Goal: Transaction & Acquisition: Purchase product/service

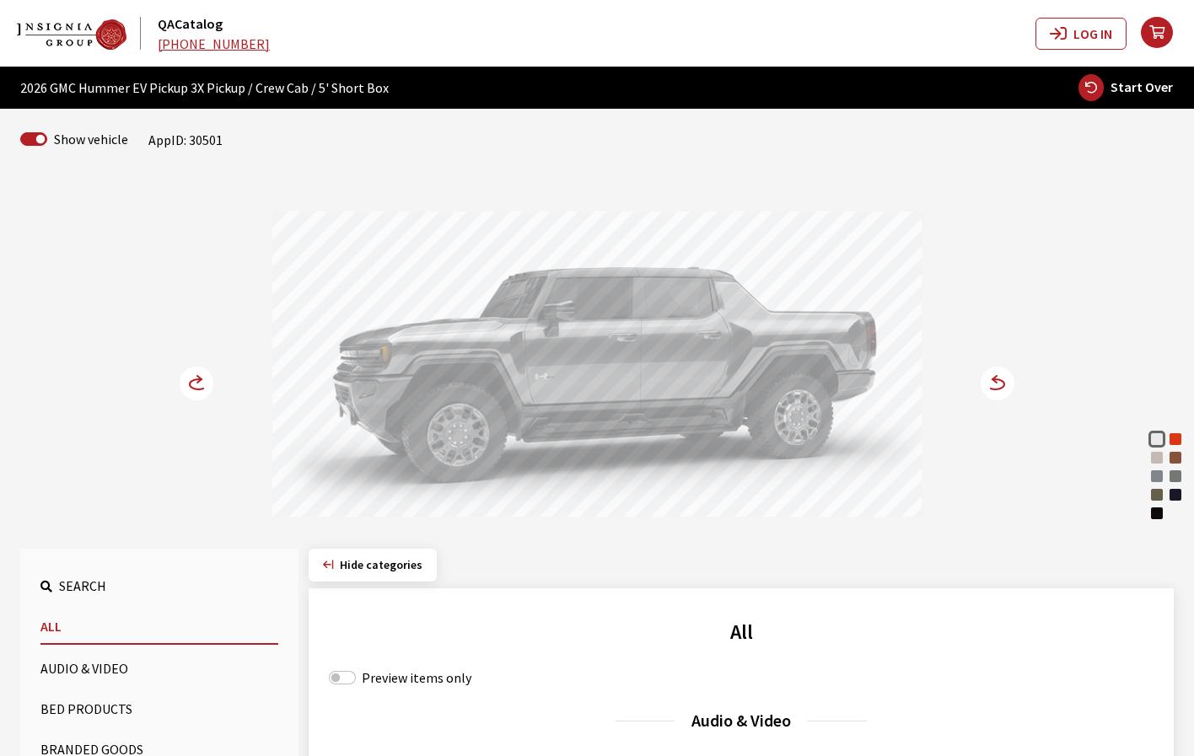
click at [992, 387] on circle at bounding box center [998, 384] width 34 height 34
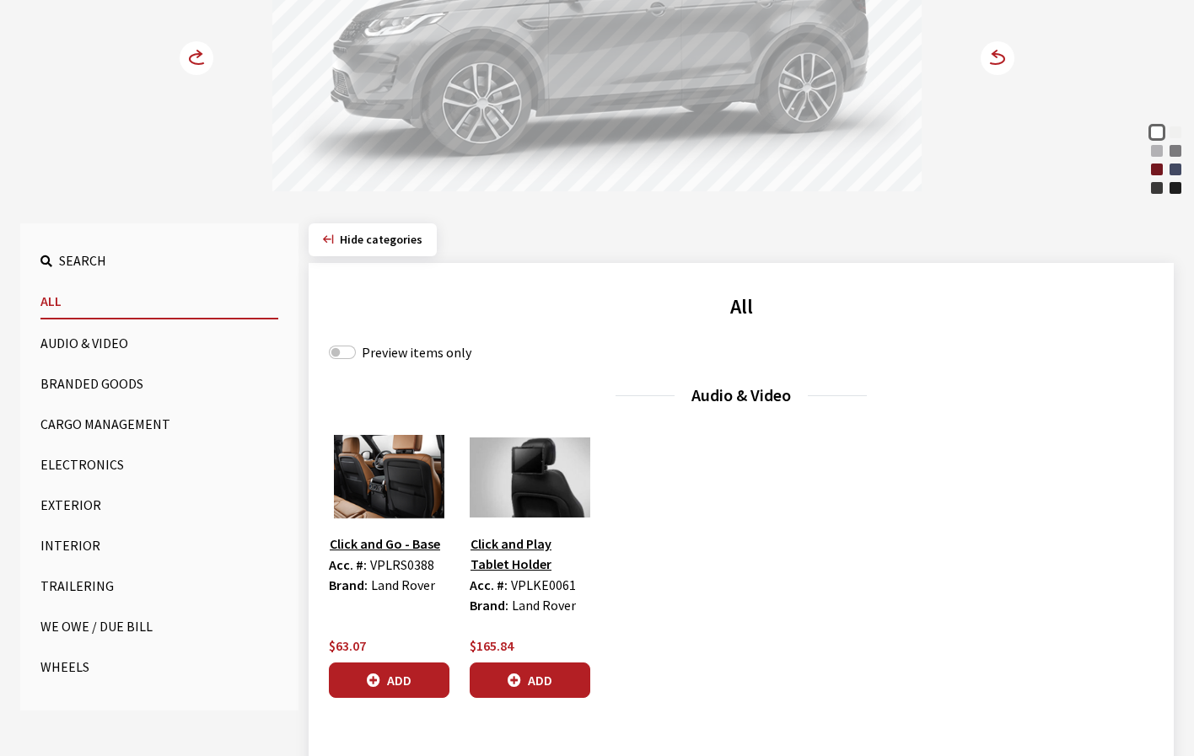
scroll to position [337, 0]
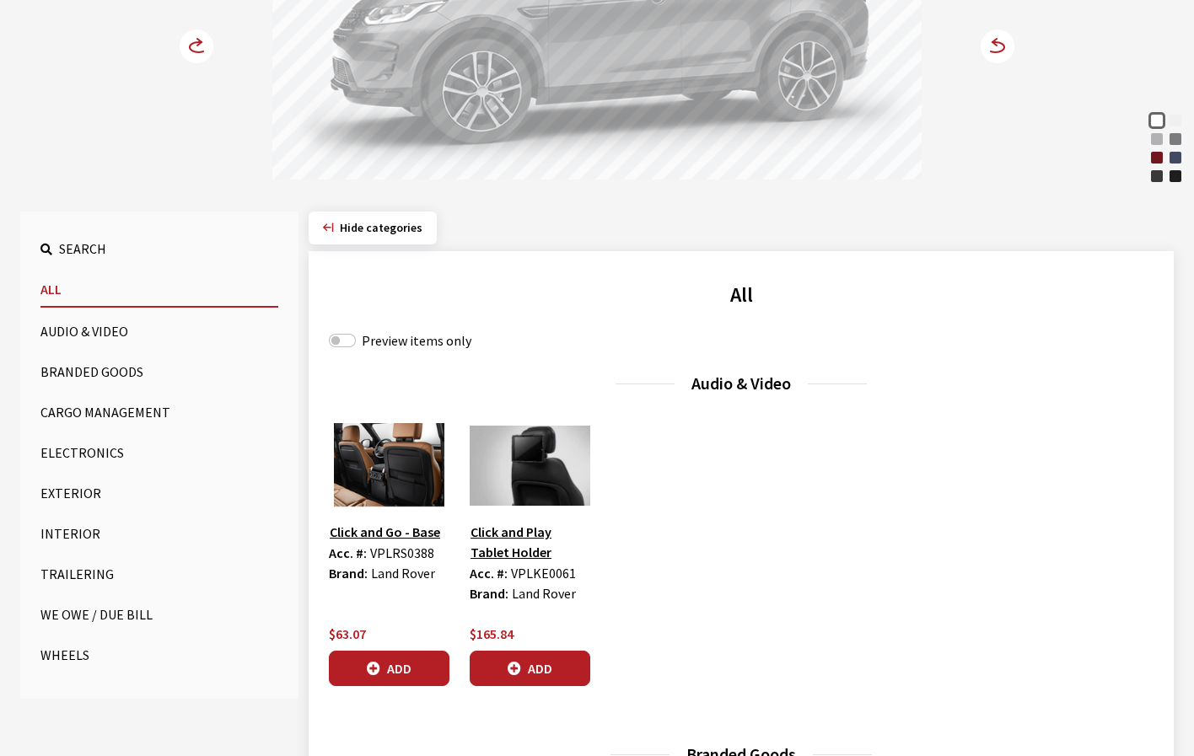
click at [62, 649] on button "Wheels" at bounding box center [159, 655] width 238 height 34
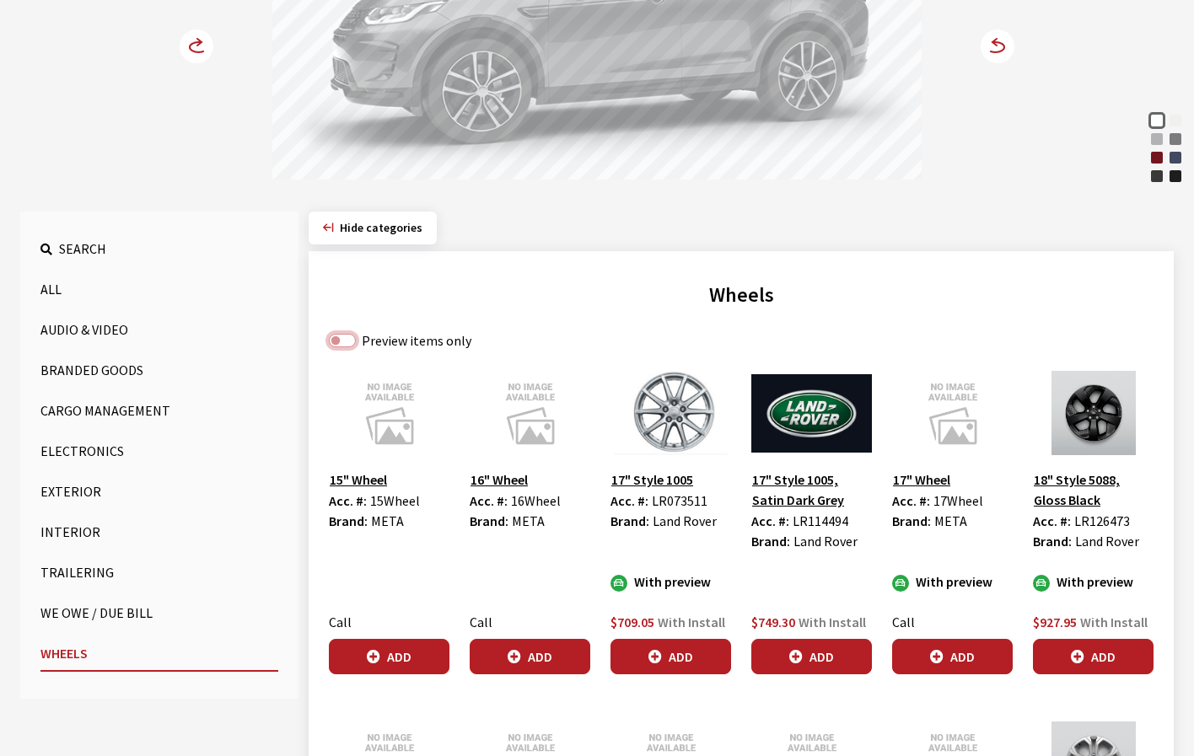
click at [341, 335] on input "Preview items only" at bounding box center [342, 340] width 27 height 13
checkbox input "true"
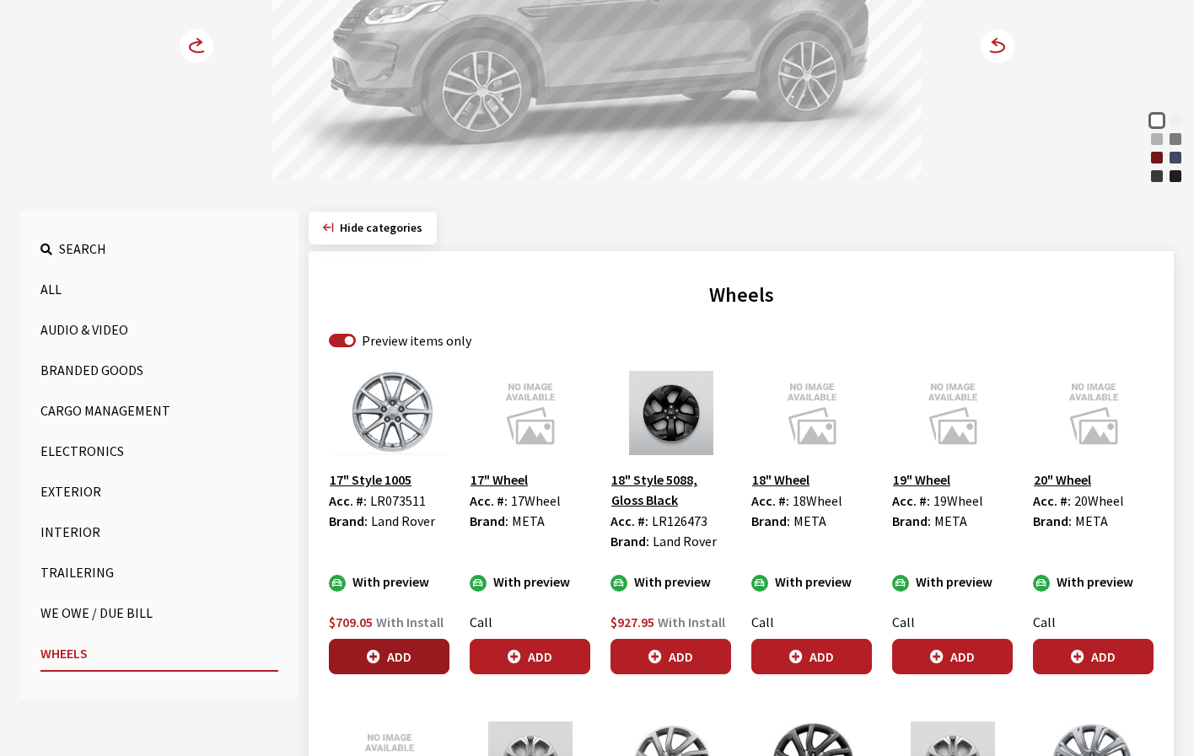
click at [423, 649] on button "Add" at bounding box center [389, 656] width 121 height 35
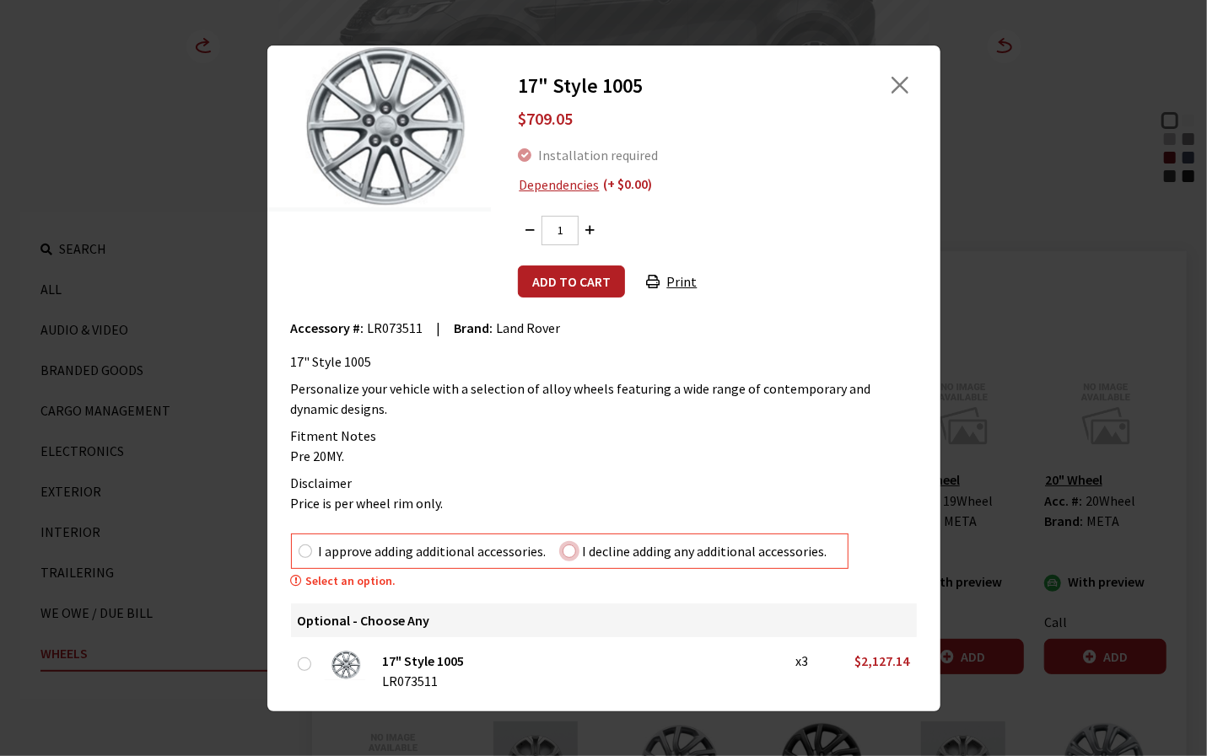
click at [566, 552] on input "I decline adding any additional accessories." at bounding box center [568, 551] width 13 height 13
radio input "true"
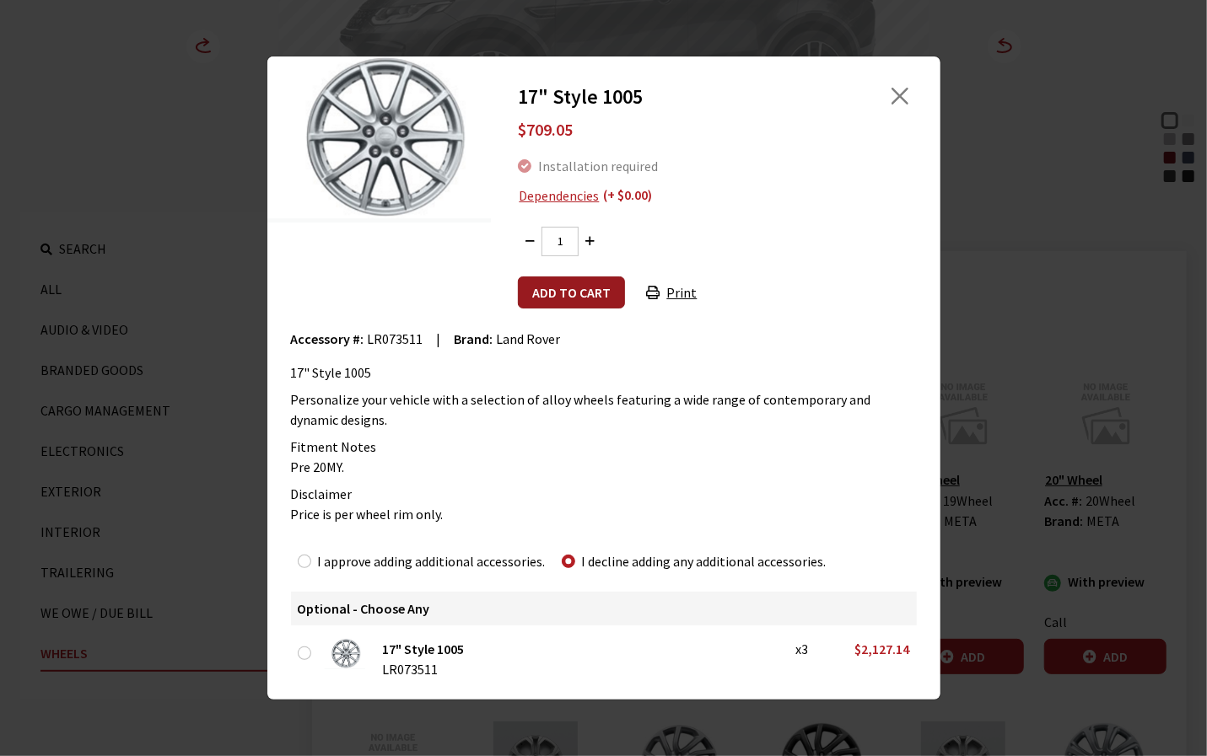
click at [587, 299] on button "Add to cart" at bounding box center [571, 293] width 107 height 32
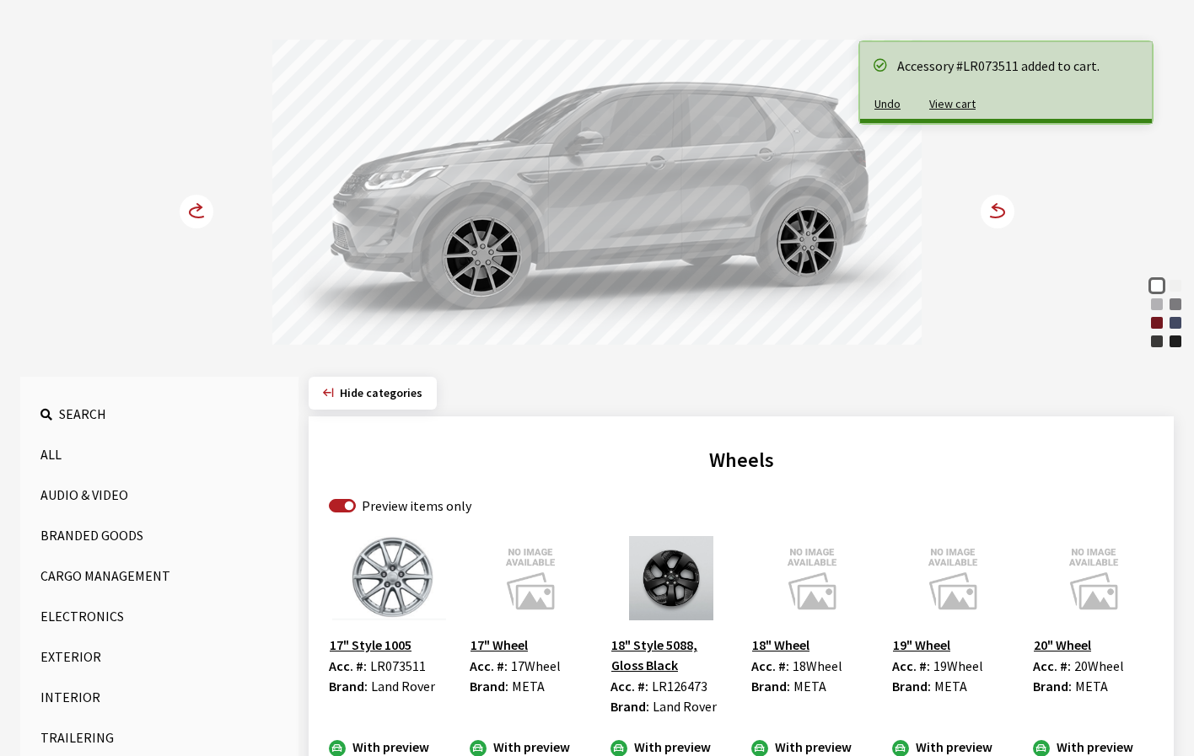
scroll to position [169, 0]
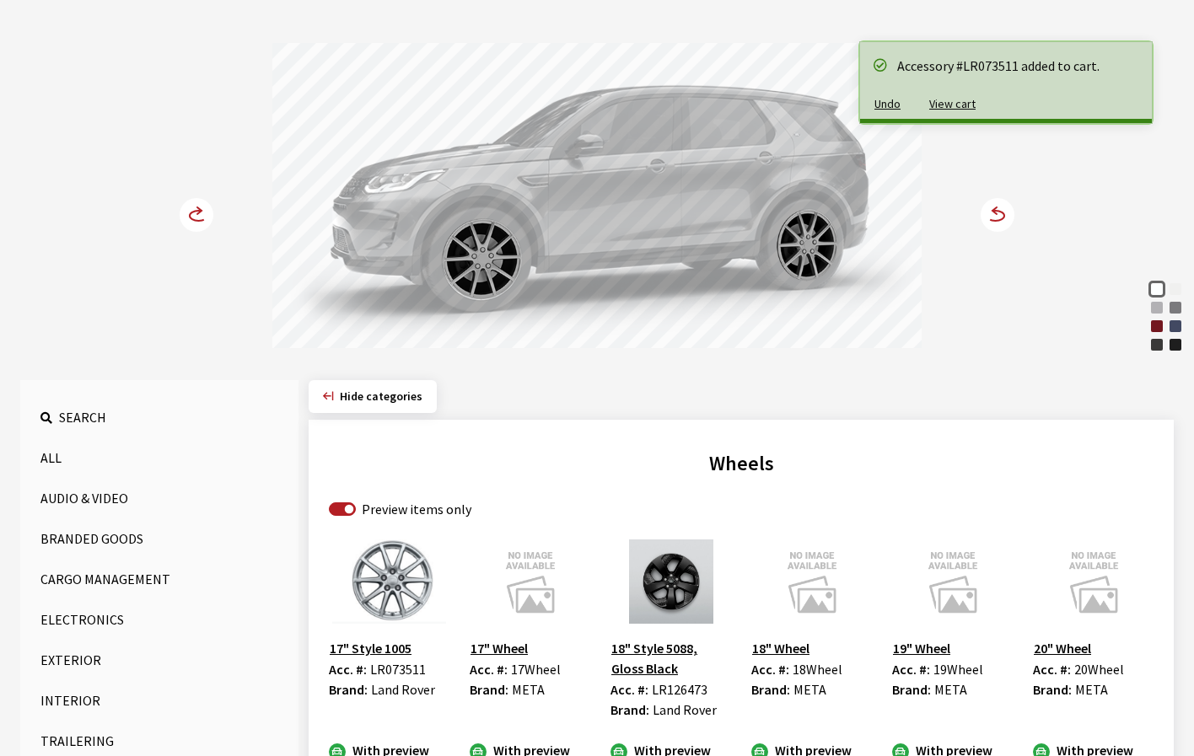
click at [1000, 217] on circle at bounding box center [998, 215] width 34 height 34
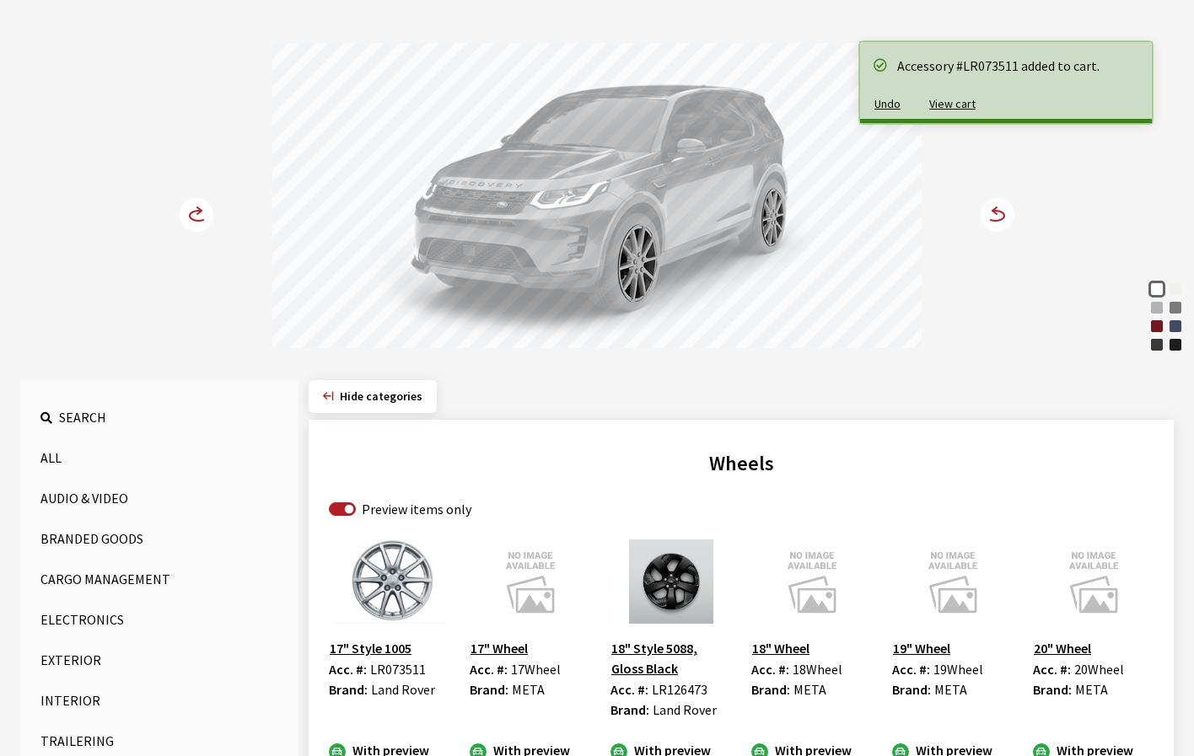
click at [1000, 217] on circle at bounding box center [998, 215] width 34 height 34
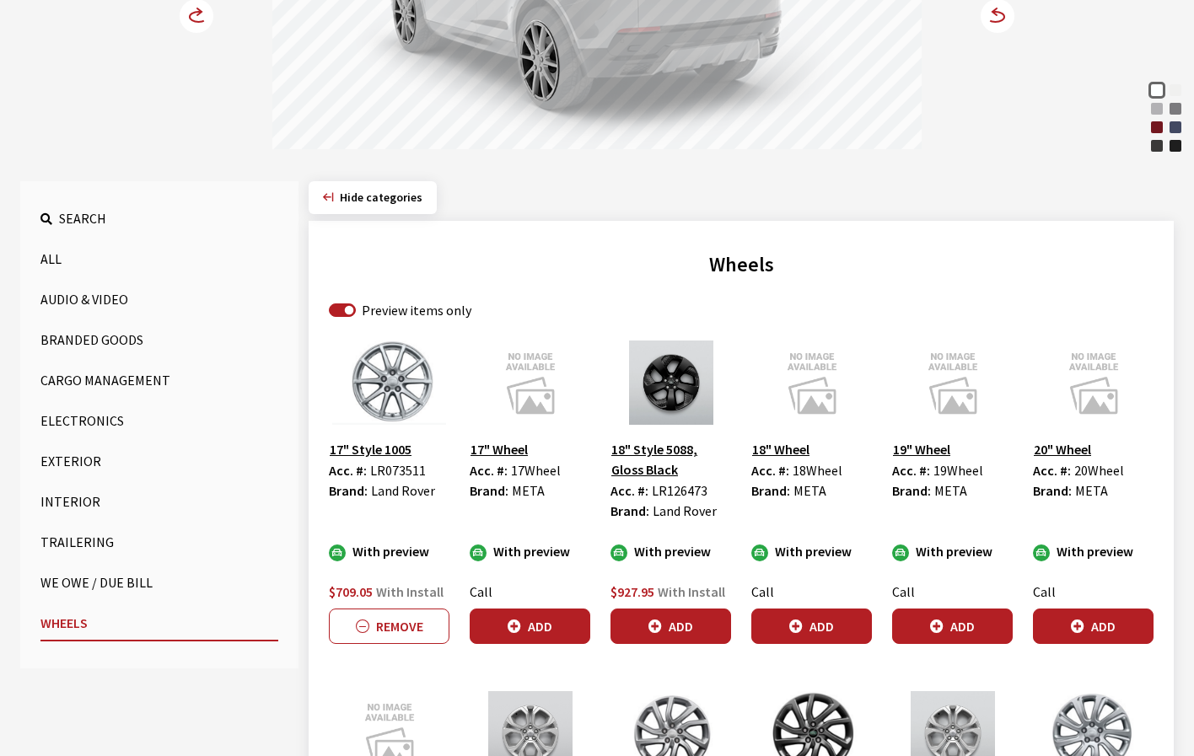
scroll to position [422, 0]
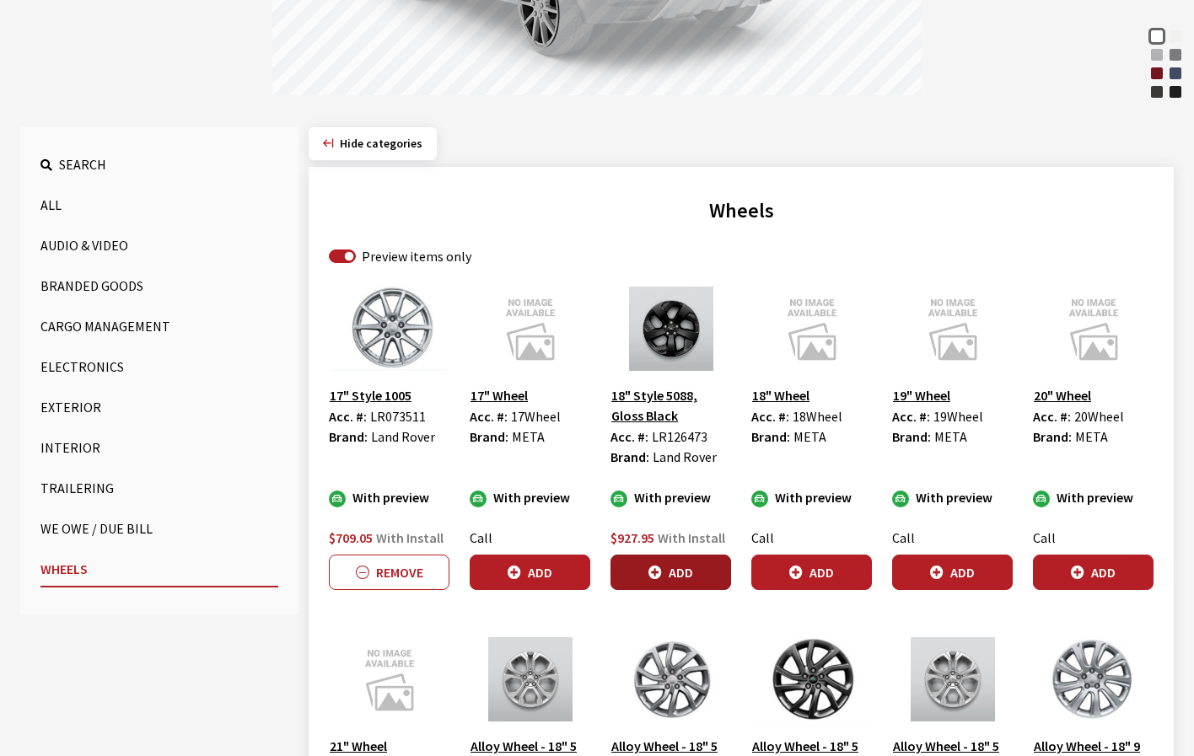
click at [709, 573] on button "Add" at bounding box center [671, 572] width 121 height 35
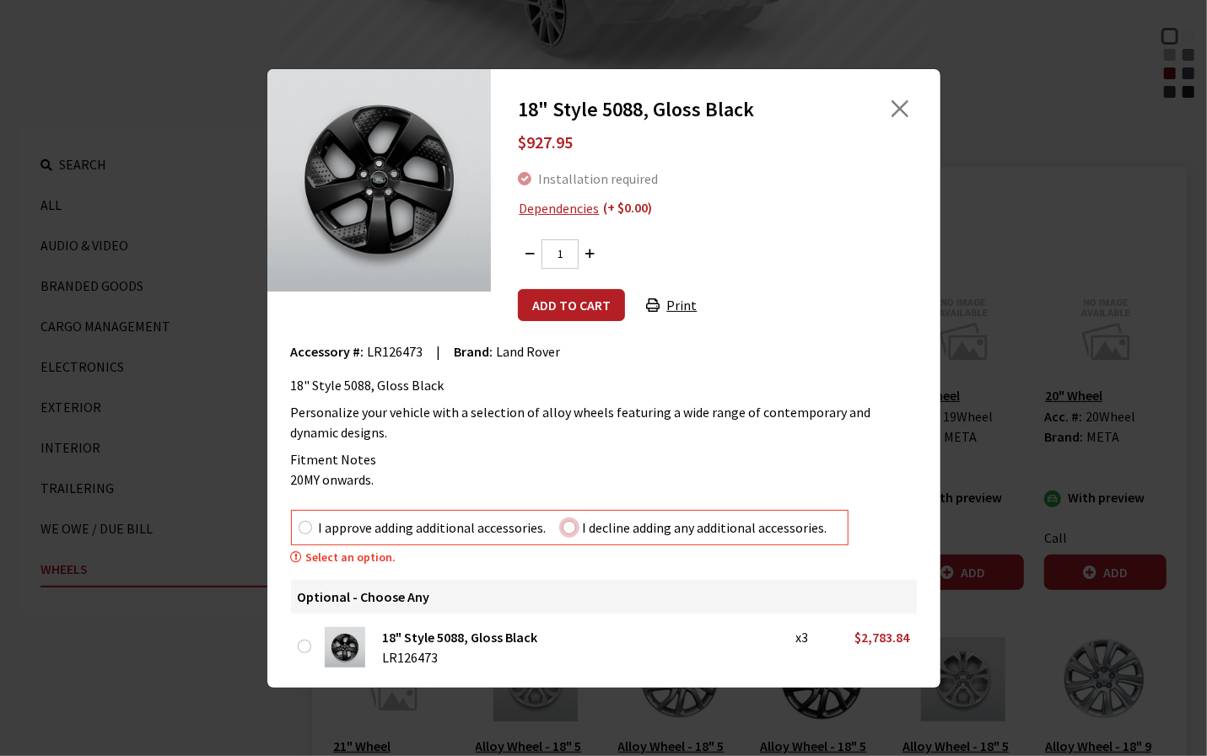
click at [570, 527] on input "I decline adding any additional accessories." at bounding box center [568, 527] width 13 height 13
radio input "true"
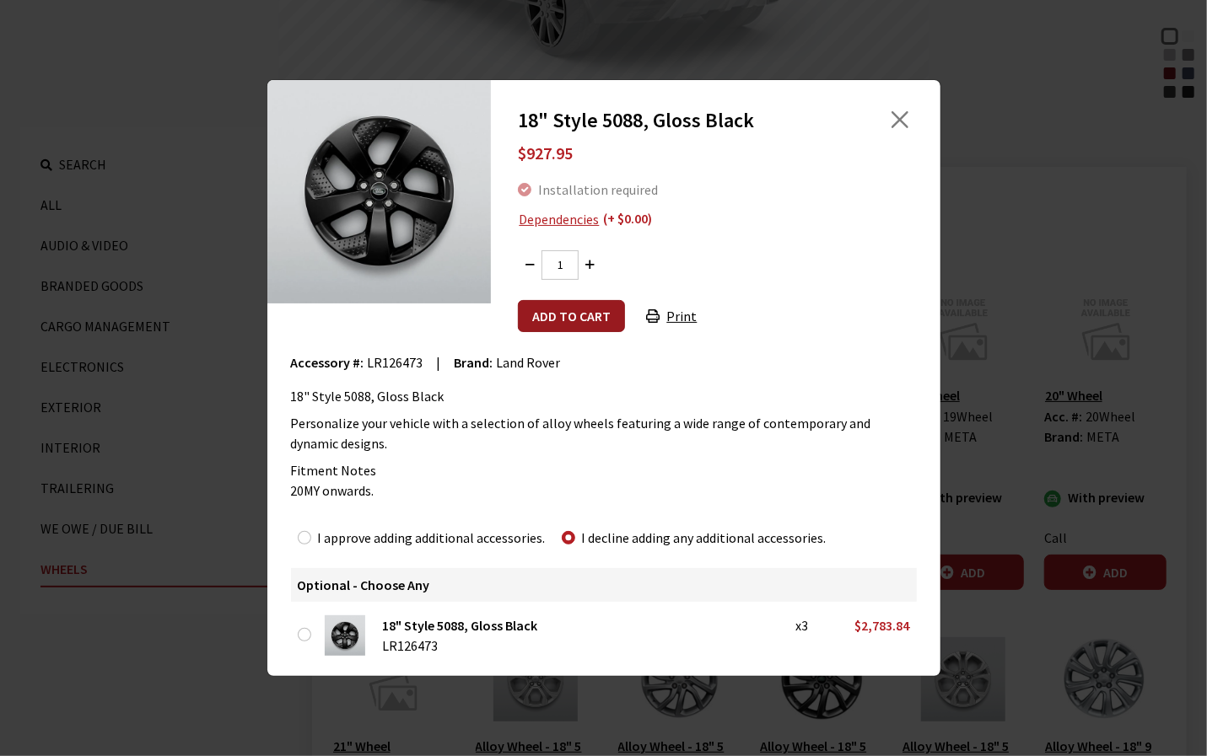
click at [597, 320] on button "Add to cart" at bounding box center [571, 316] width 107 height 32
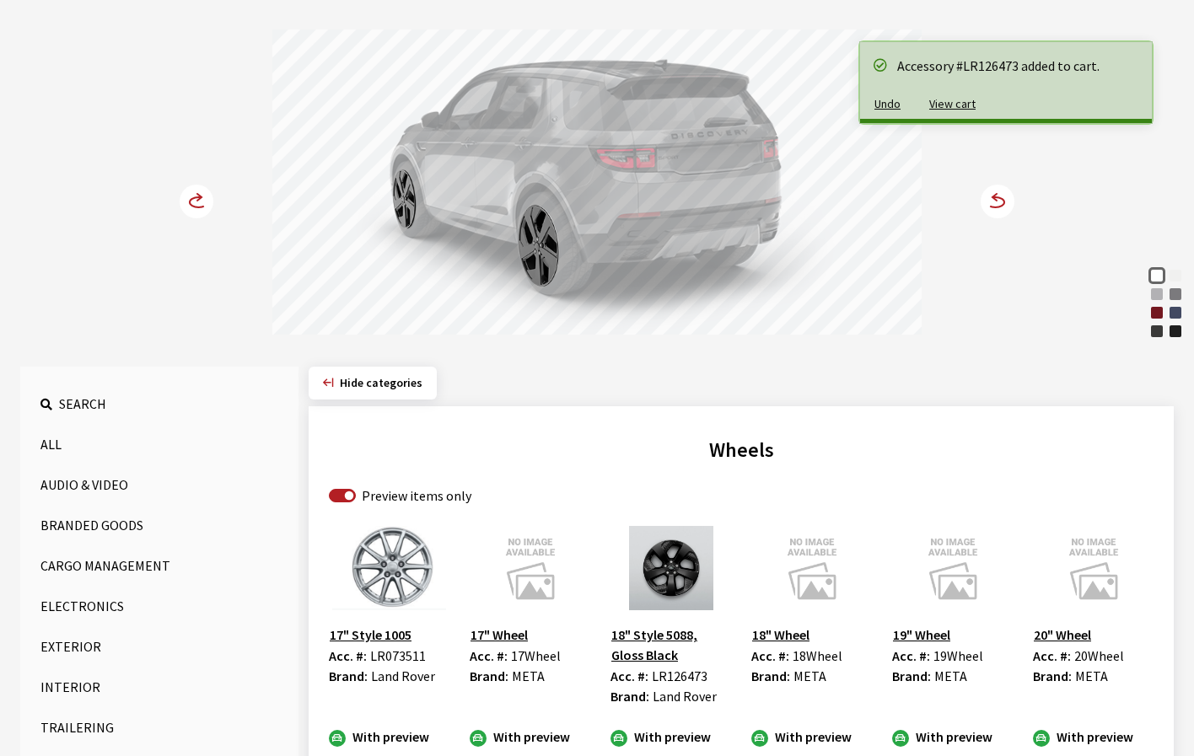
scroll to position [169, 0]
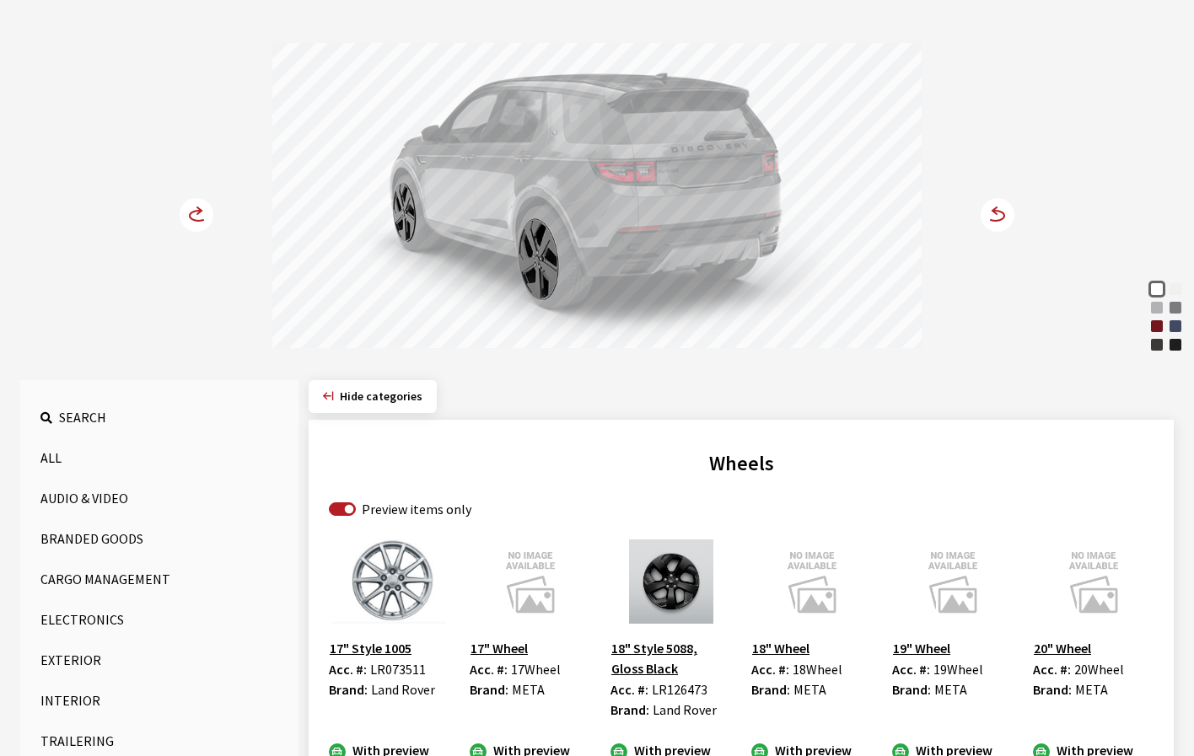
click at [997, 216] on circle at bounding box center [998, 215] width 34 height 34
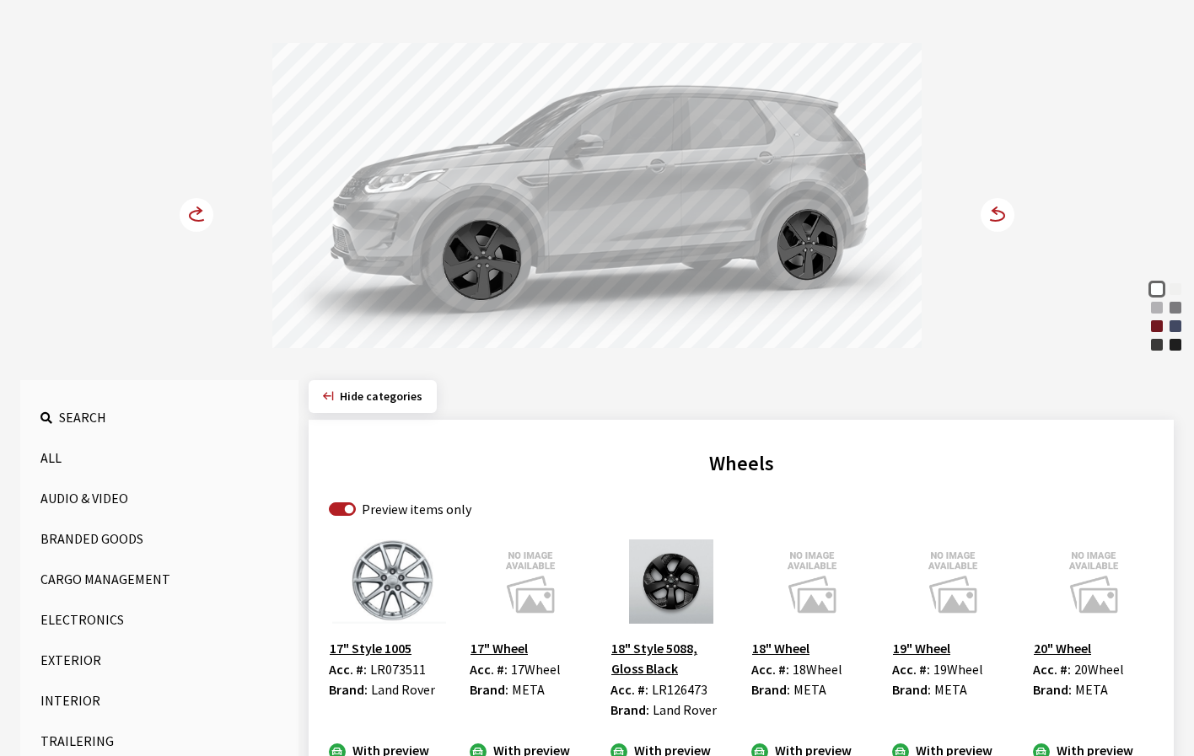
click at [997, 216] on circle at bounding box center [998, 215] width 34 height 34
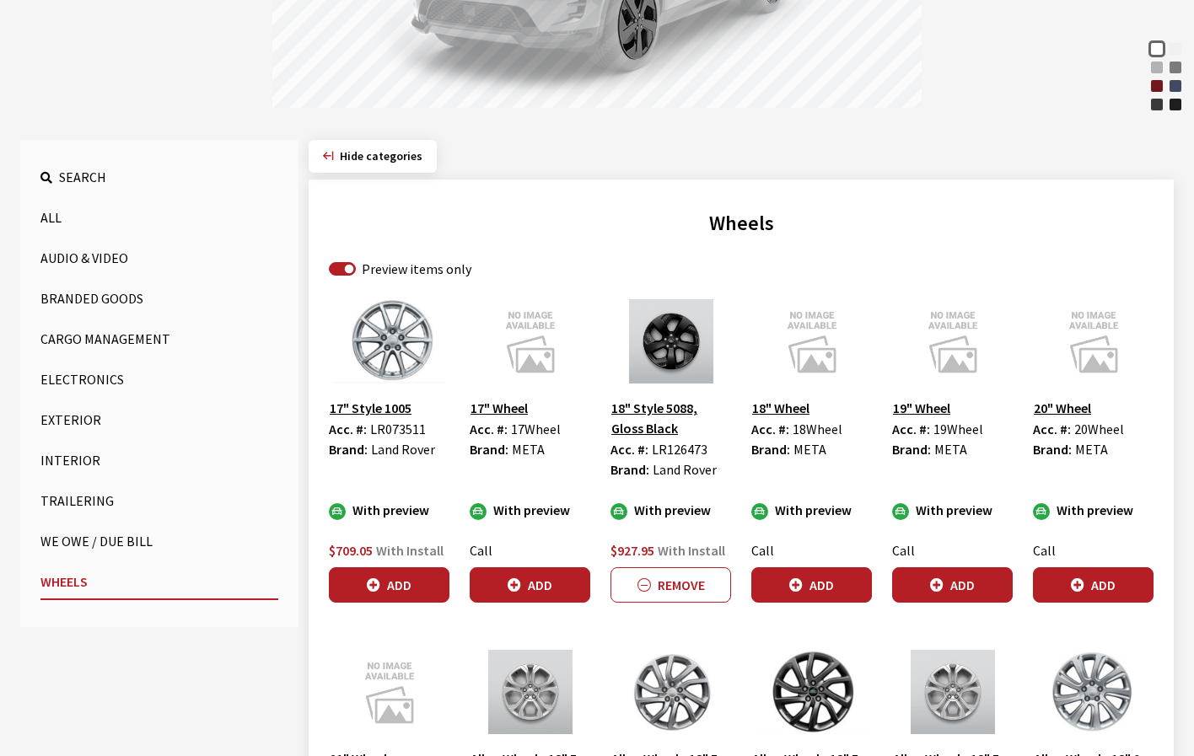
scroll to position [422, 0]
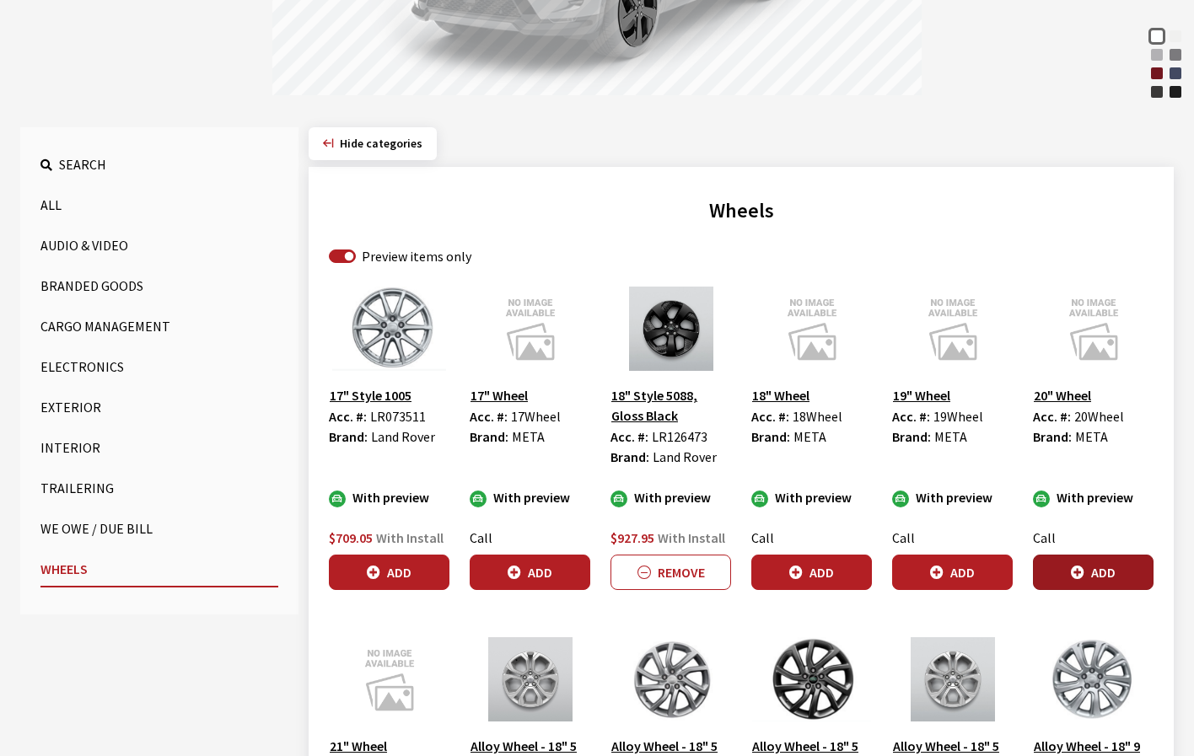
click at [1079, 579] on button "Add" at bounding box center [1093, 572] width 121 height 35
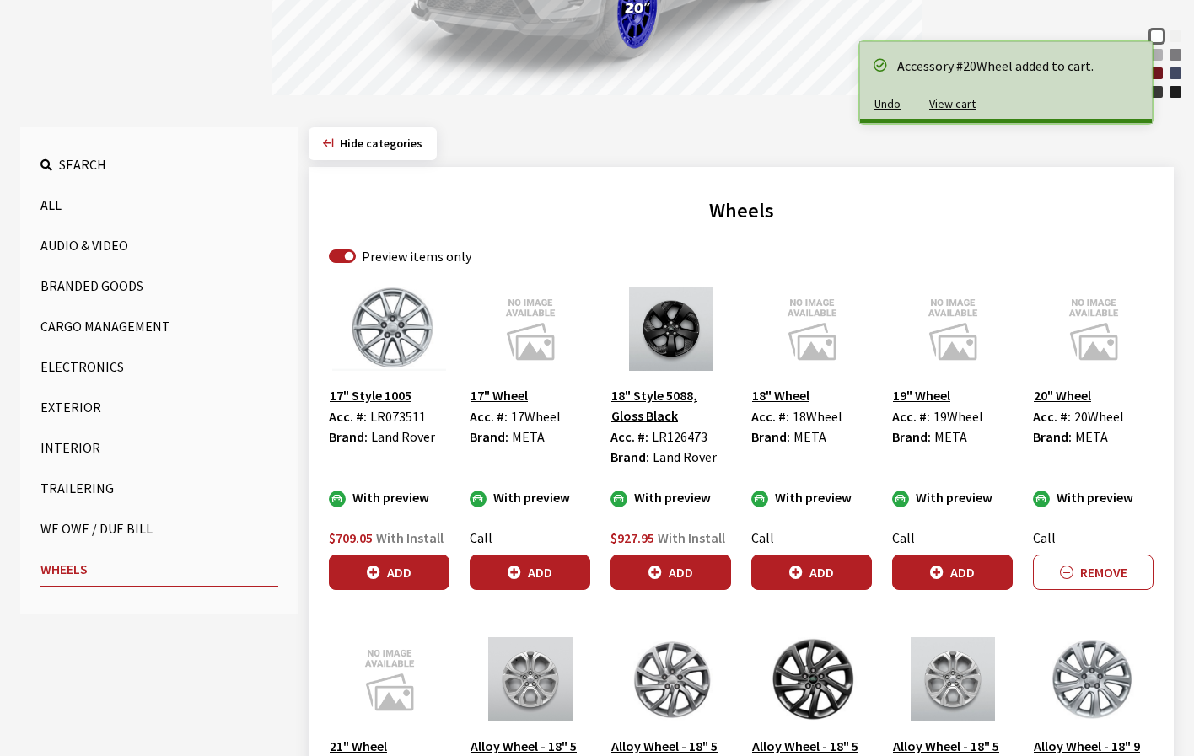
scroll to position [253, 0]
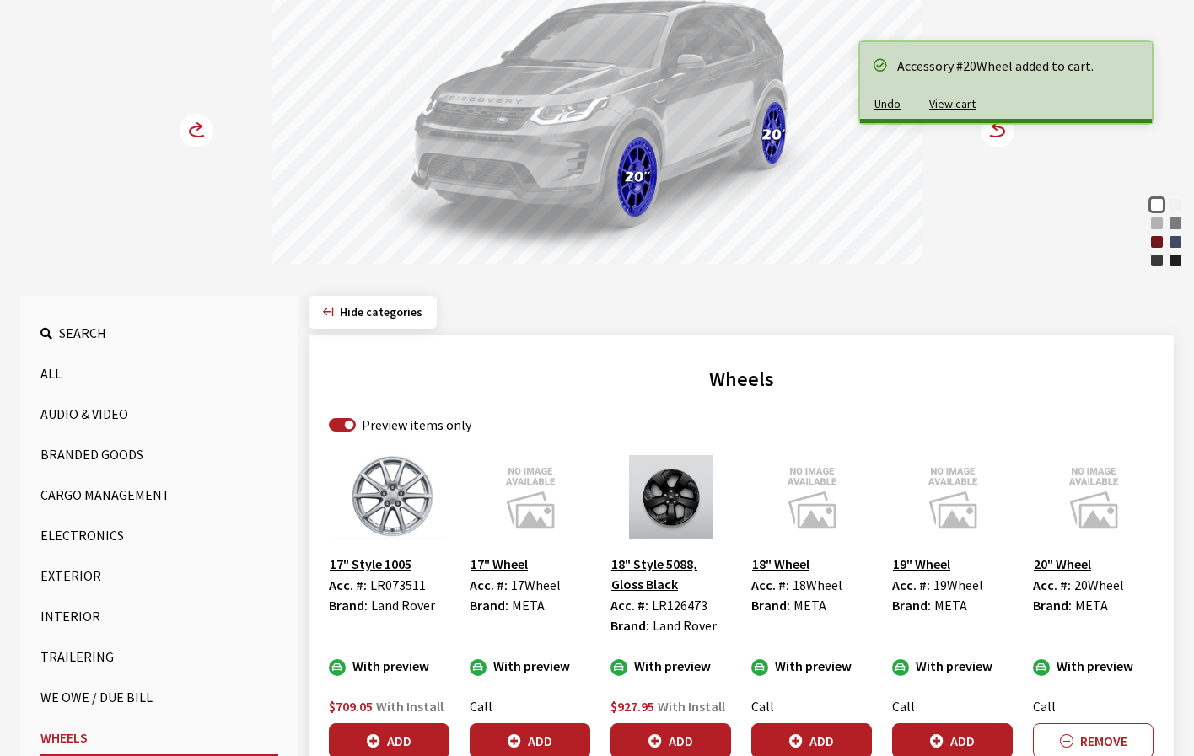
click at [998, 138] on circle at bounding box center [998, 131] width 34 height 34
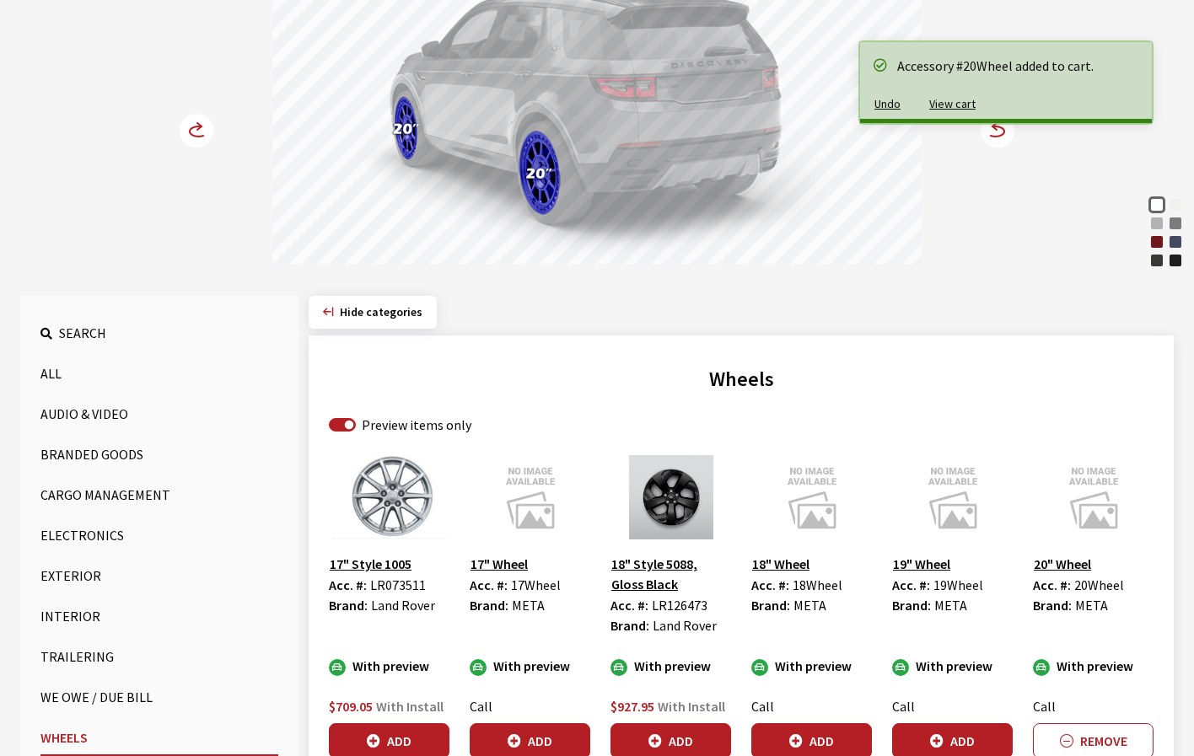
click at [998, 138] on circle at bounding box center [998, 131] width 34 height 34
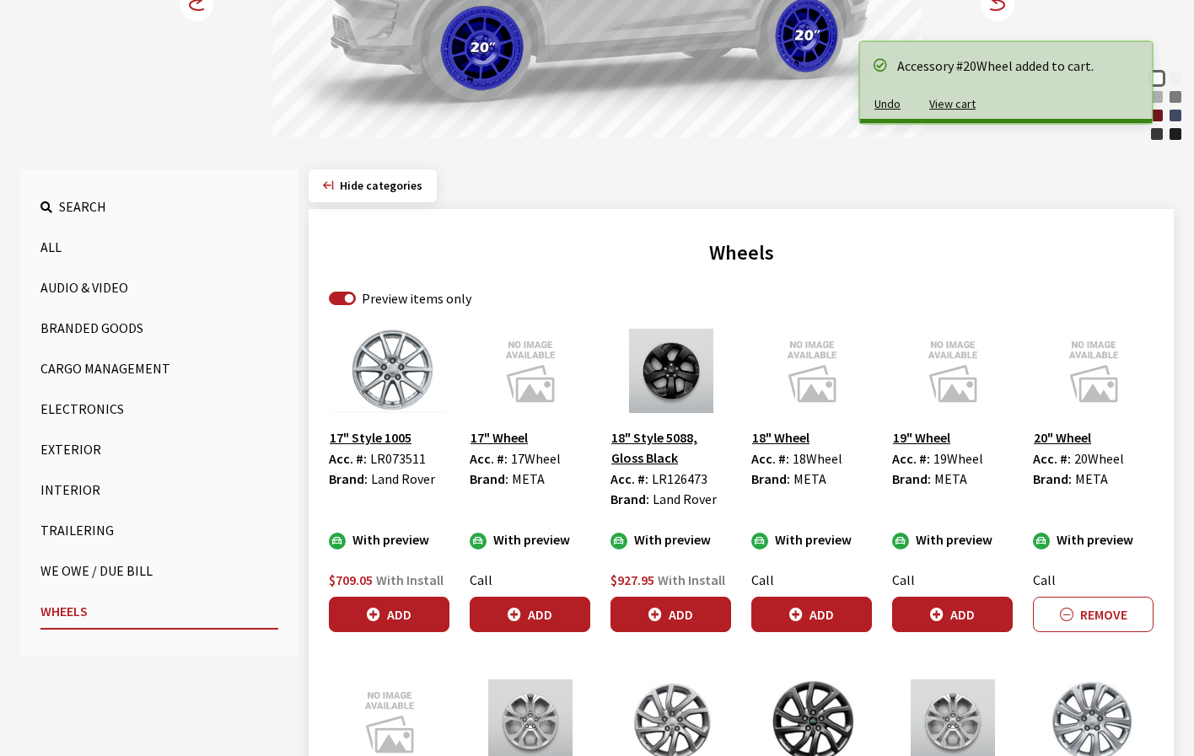
scroll to position [422, 0]
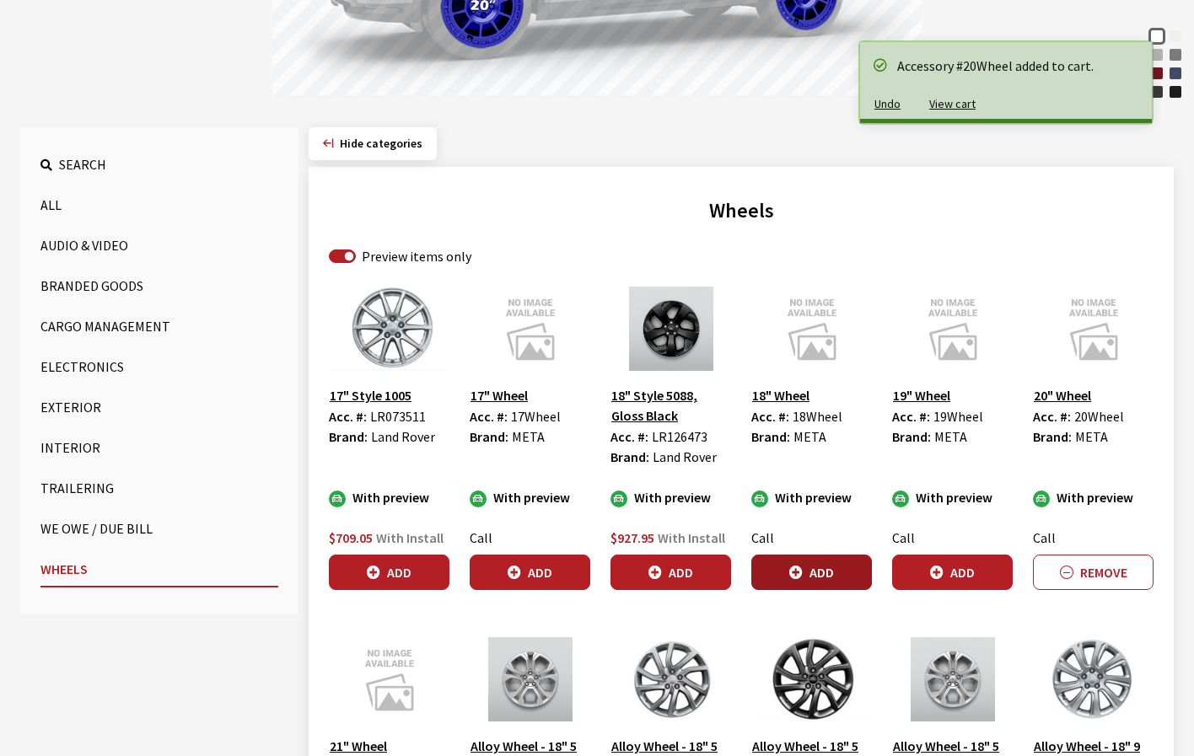
click at [821, 574] on button "Add" at bounding box center [811, 572] width 121 height 35
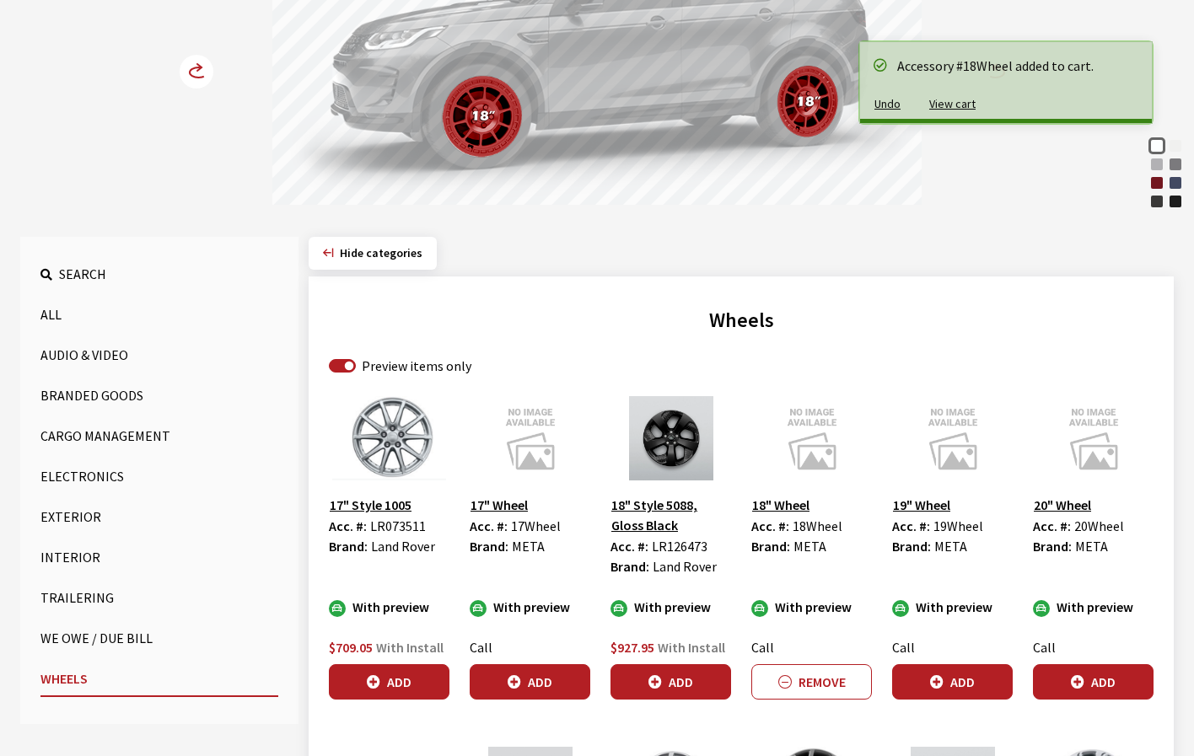
scroll to position [253, 0]
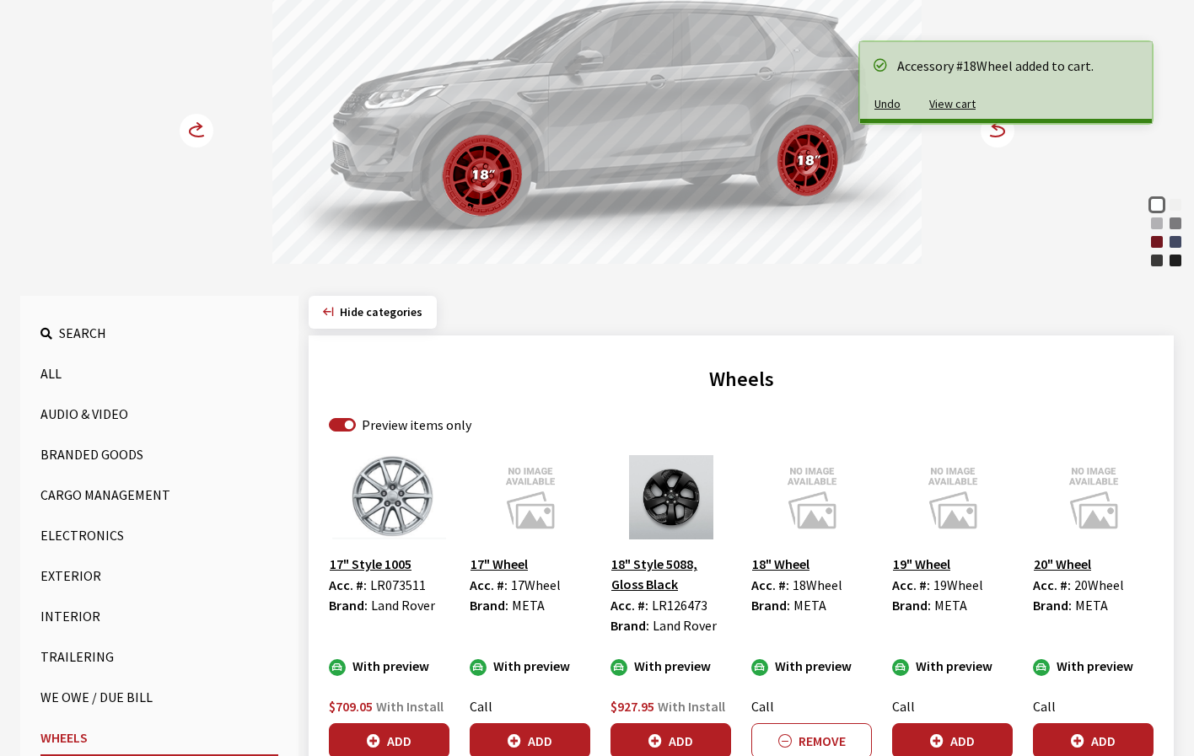
click at [1004, 137] on circle at bounding box center [998, 131] width 34 height 34
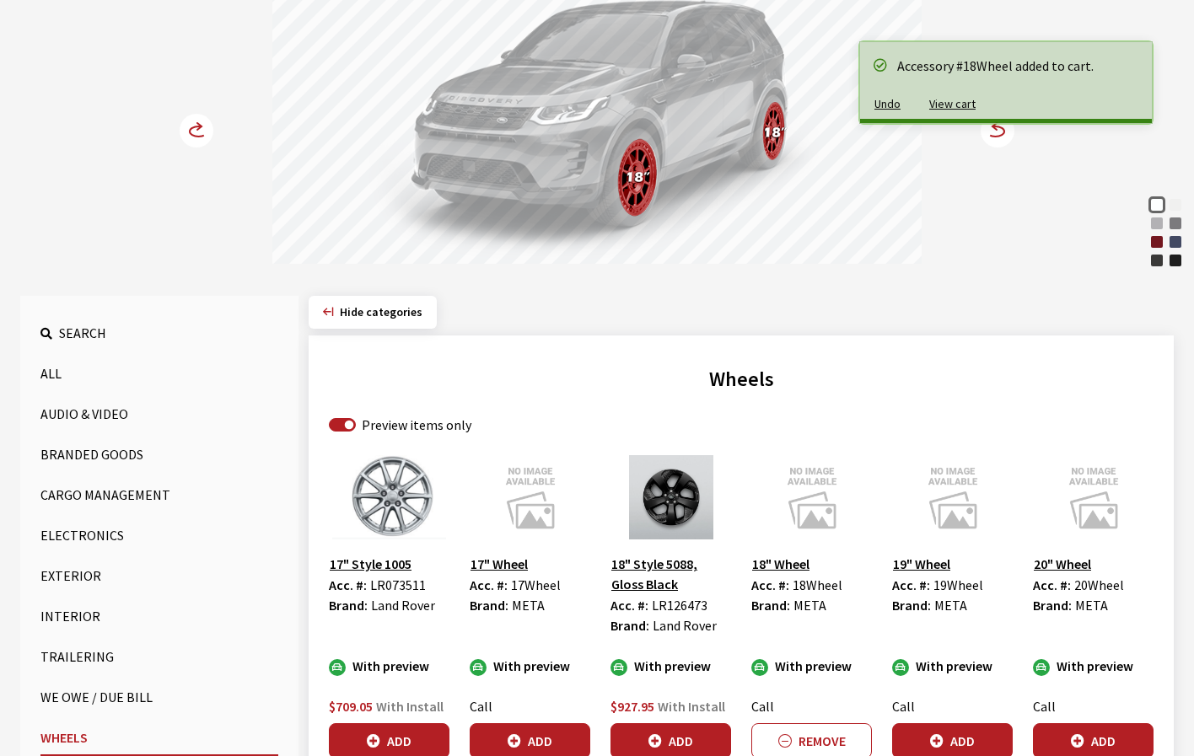
click at [1004, 137] on circle at bounding box center [998, 131] width 34 height 34
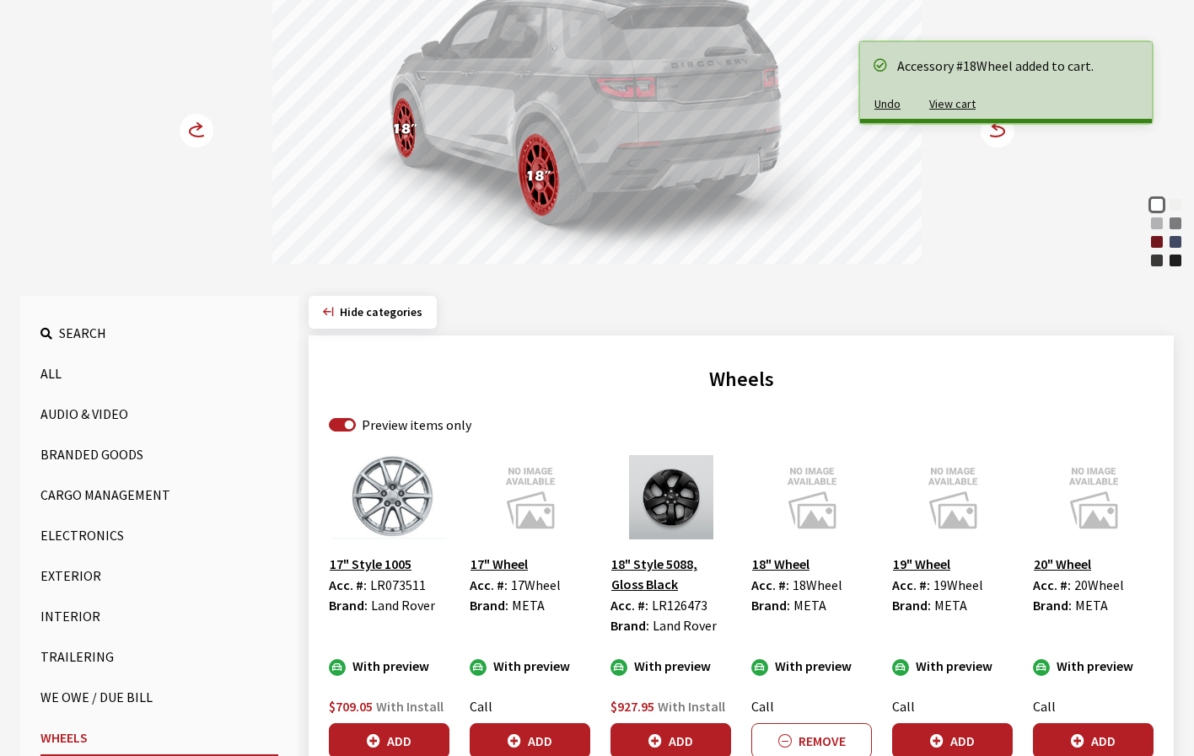
click at [1004, 137] on circle at bounding box center [998, 131] width 34 height 34
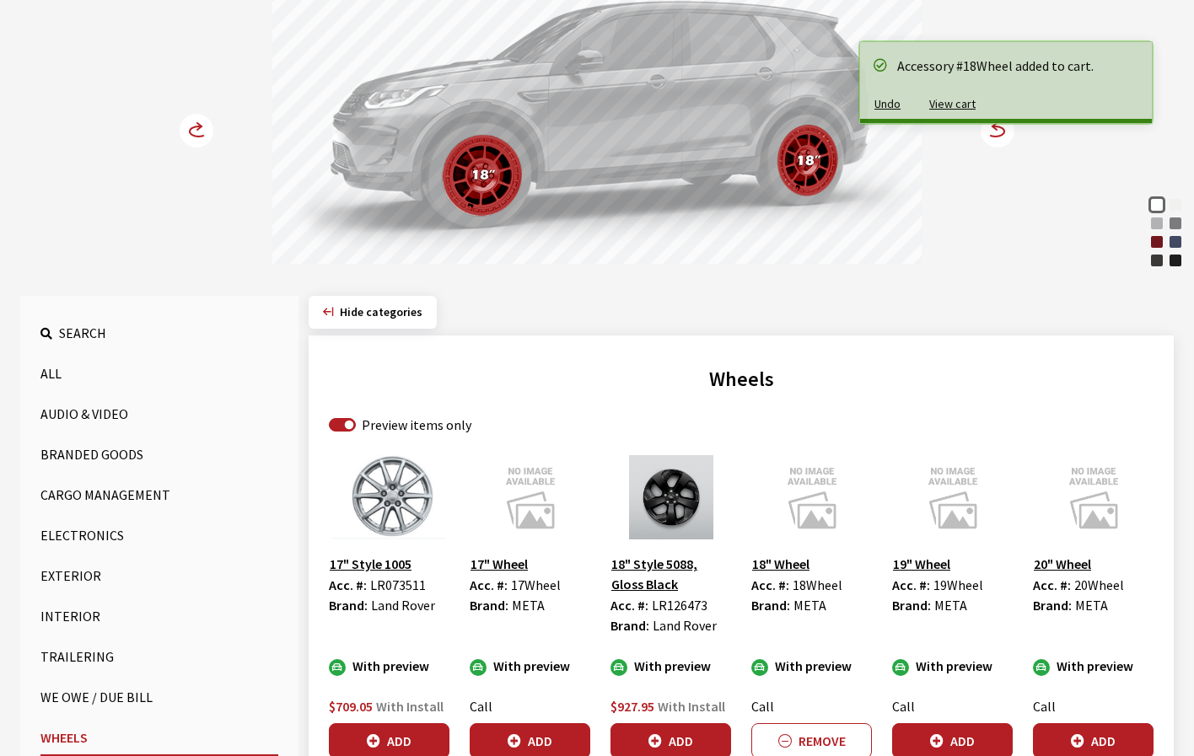
click at [1004, 137] on circle at bounding box center [998, 131] width 34 height 34
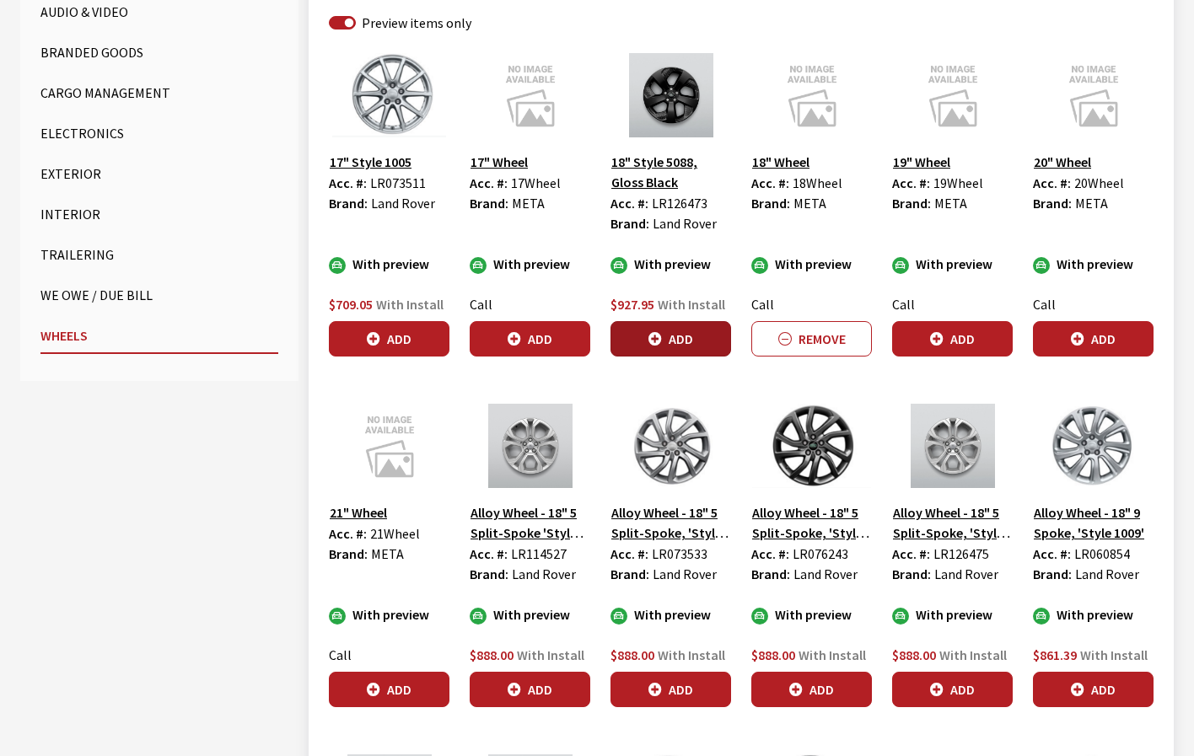
scroll to position [675, 0]
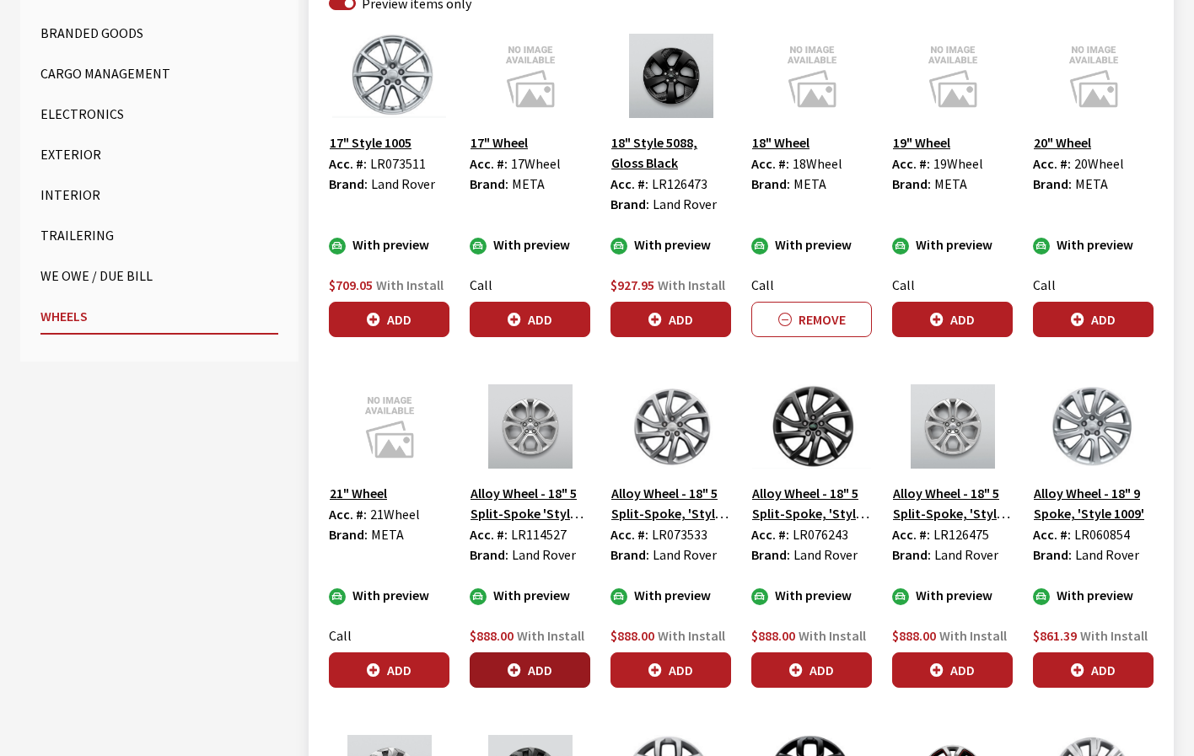
click at [535, 669] on button "Add" at bounding box center [530, 670] width 121 height 35
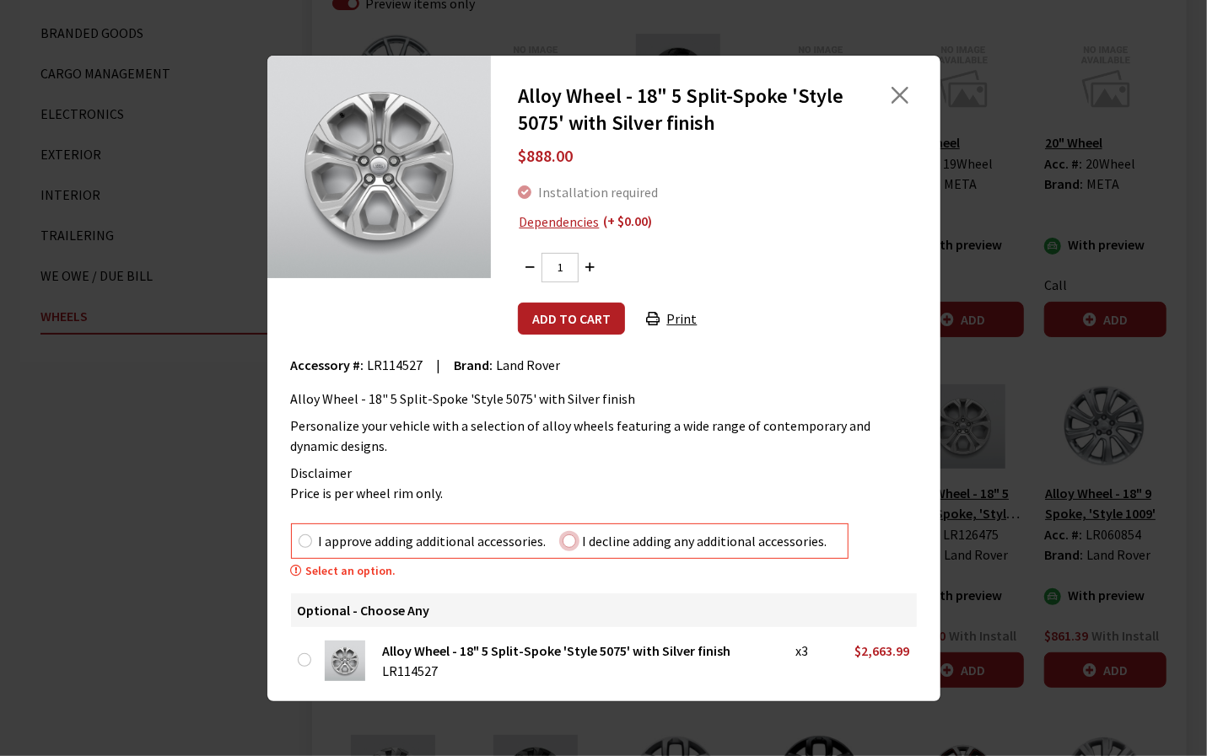
click at [566, 539] on input "I decline adding any additional accessories." at bounding box center [568, 541] width 13 height 13
radio input "true"
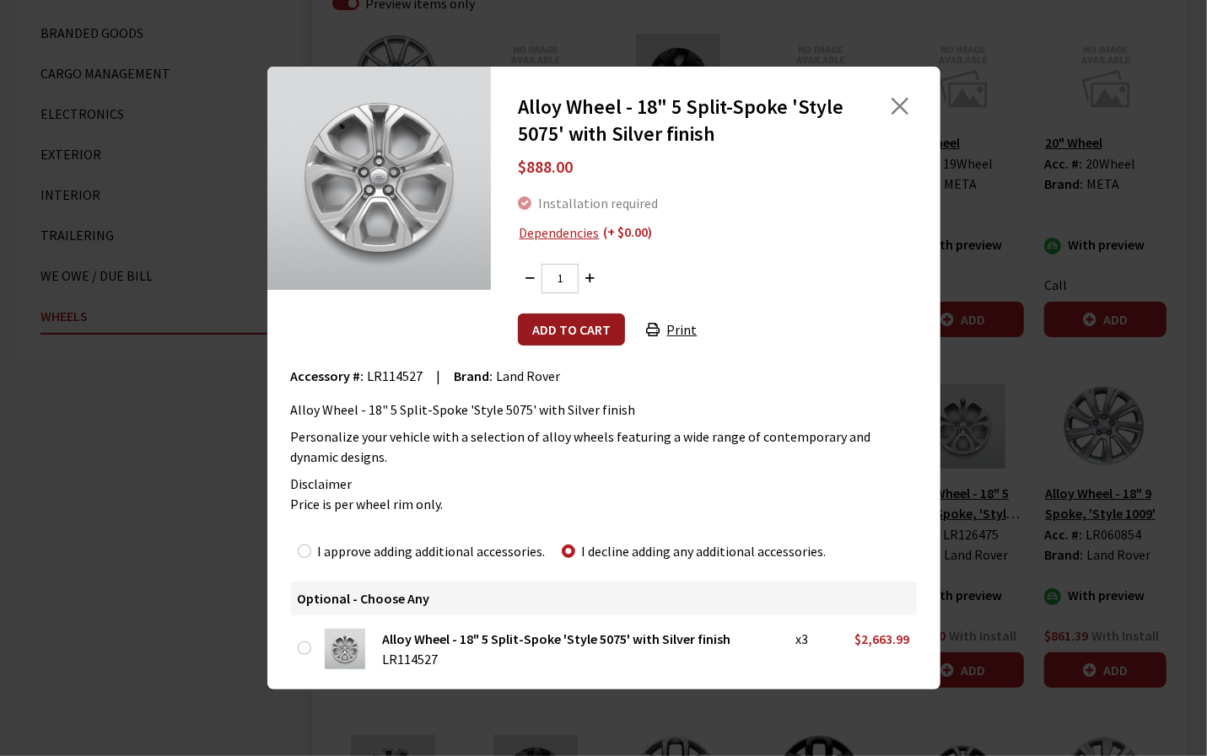
click at [578, 335] on button "Add to cart" at bounding box center [571, 330] width 107 height 32
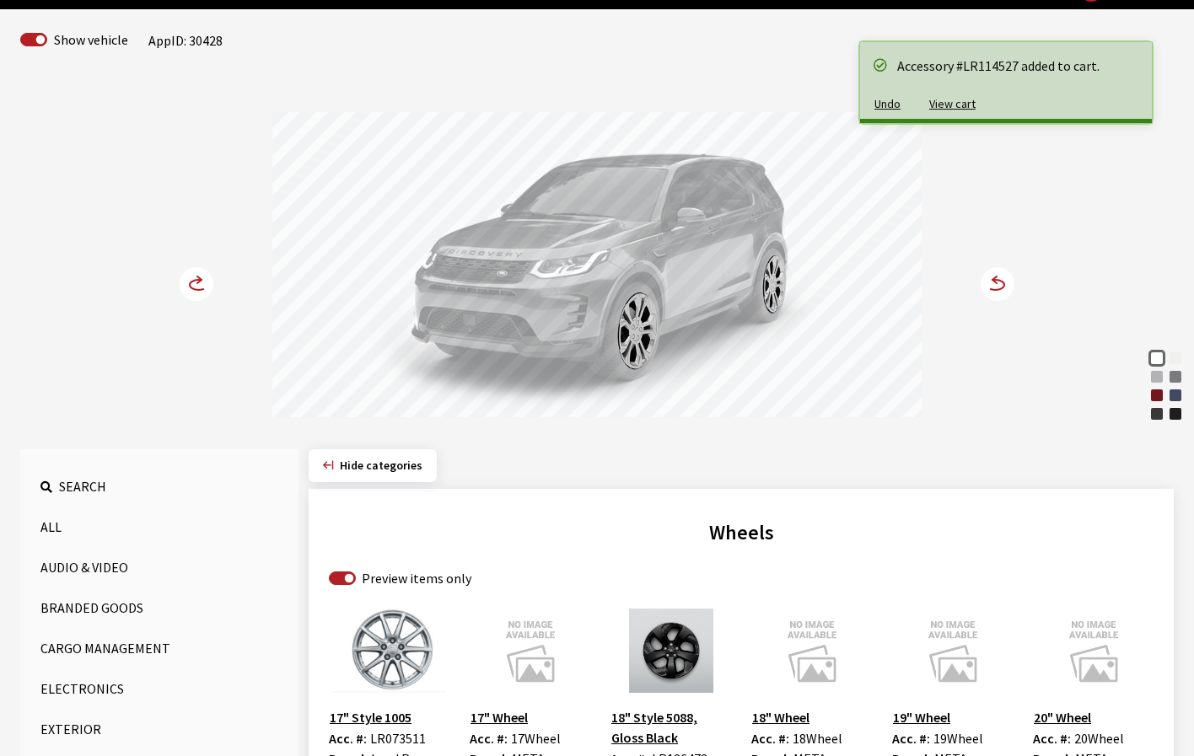
scroll to position [84, 0]
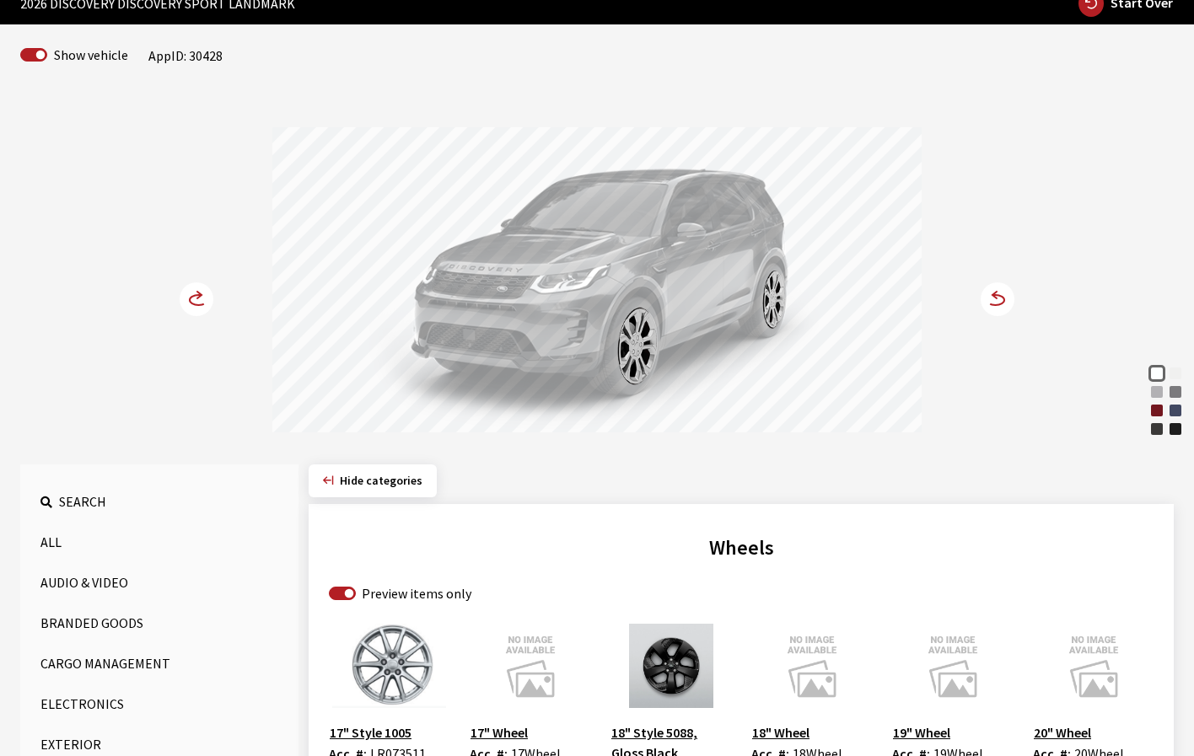
click at [995, 305] on circle at bounding box center [998, 300] width 34 height 34
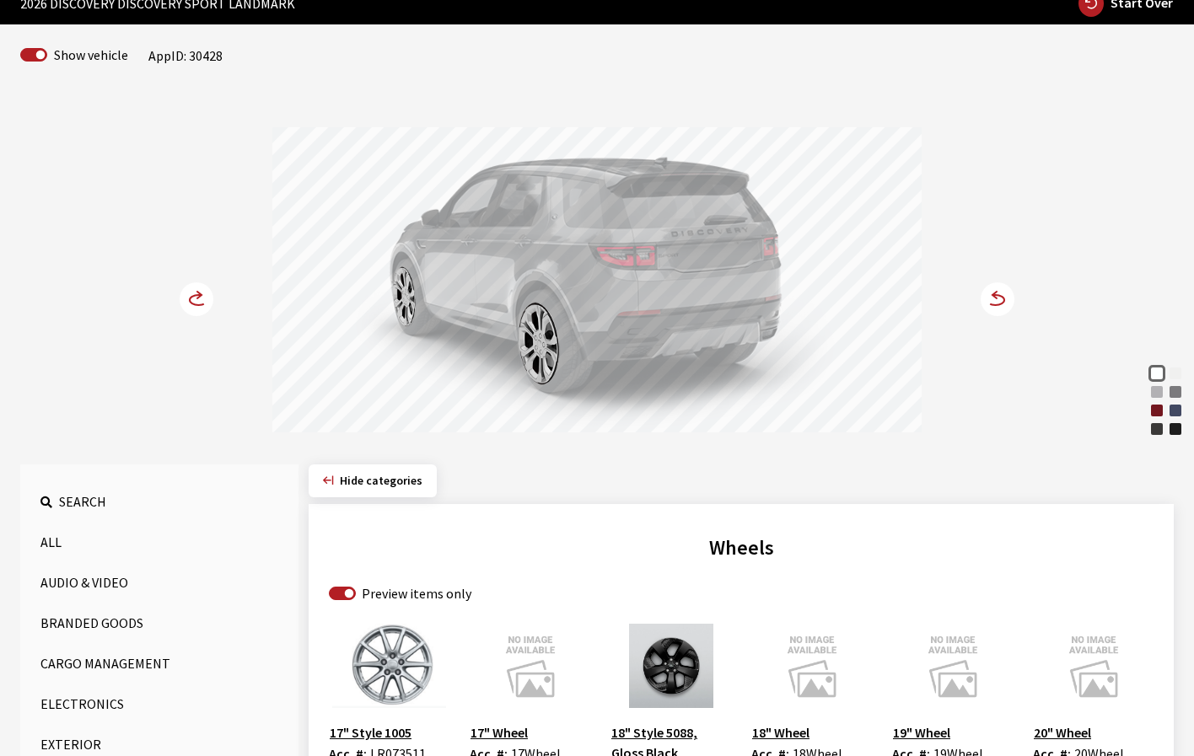
click at [995, 305] on circle at bounding box center [998, 300] width 34 height 34
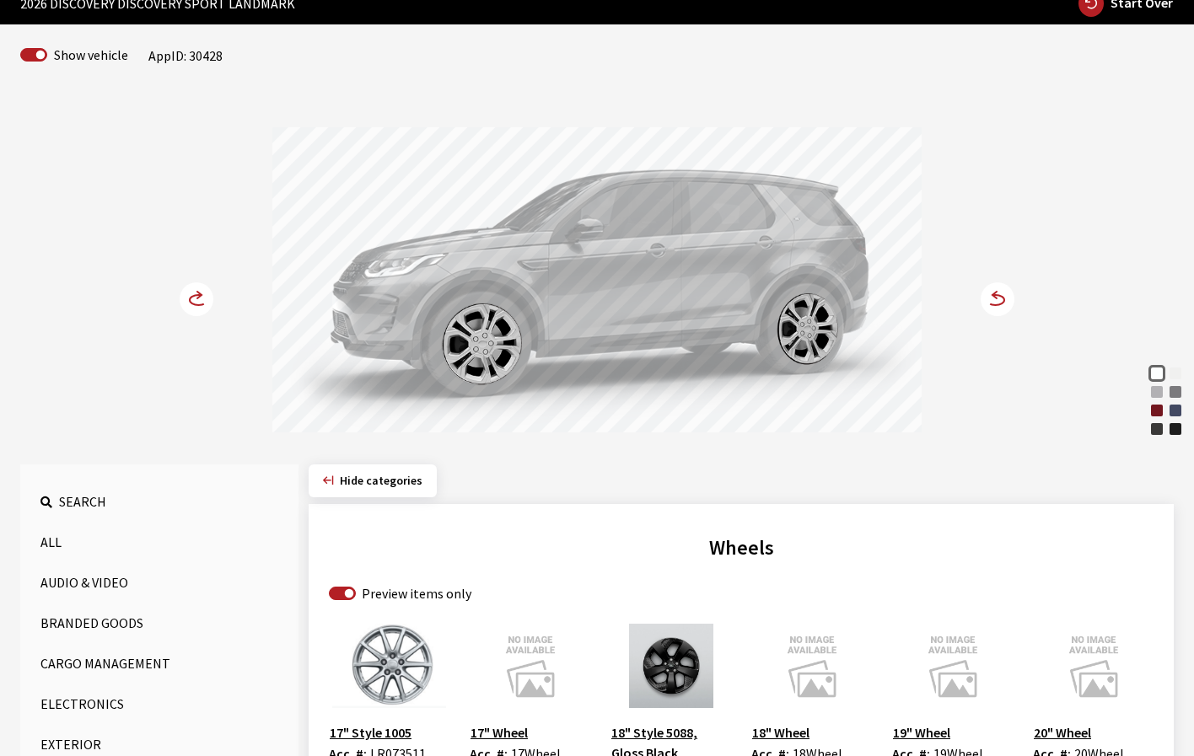
click at [995, 300] on circle at bounding box center [998, 300] width 34 height 34
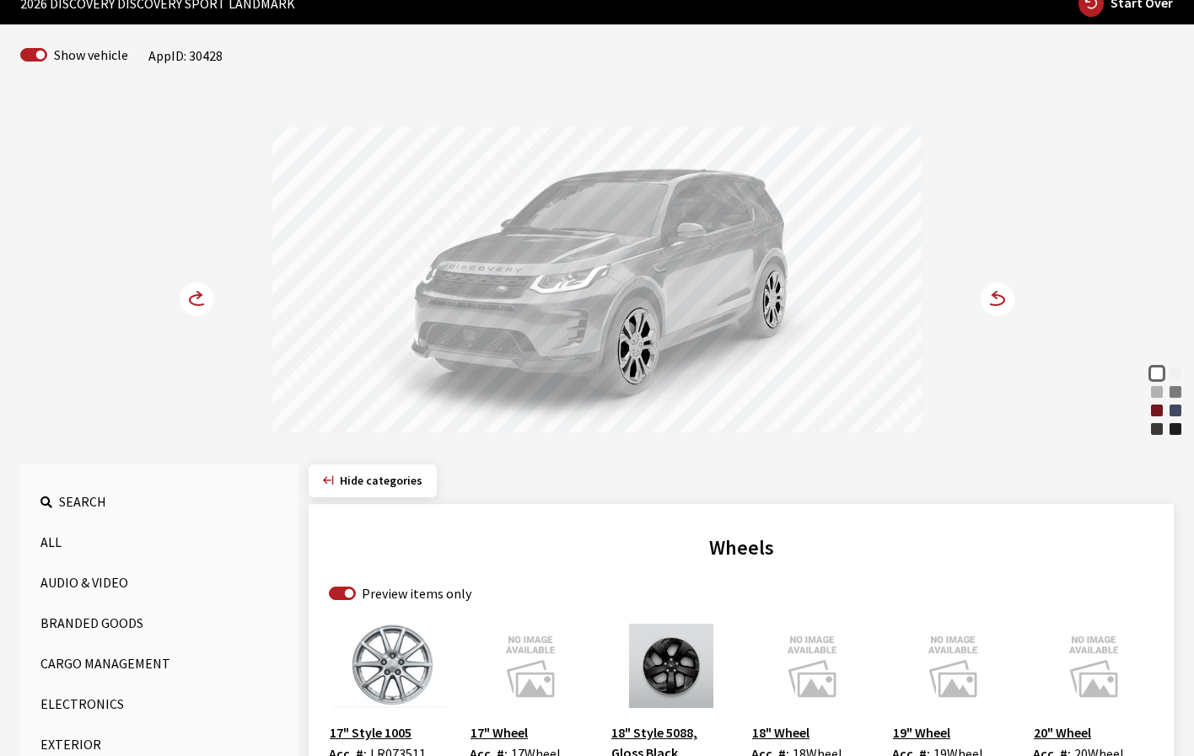
click at [996, 311] on circle at bounding box center [998, 300] width 34 height 34
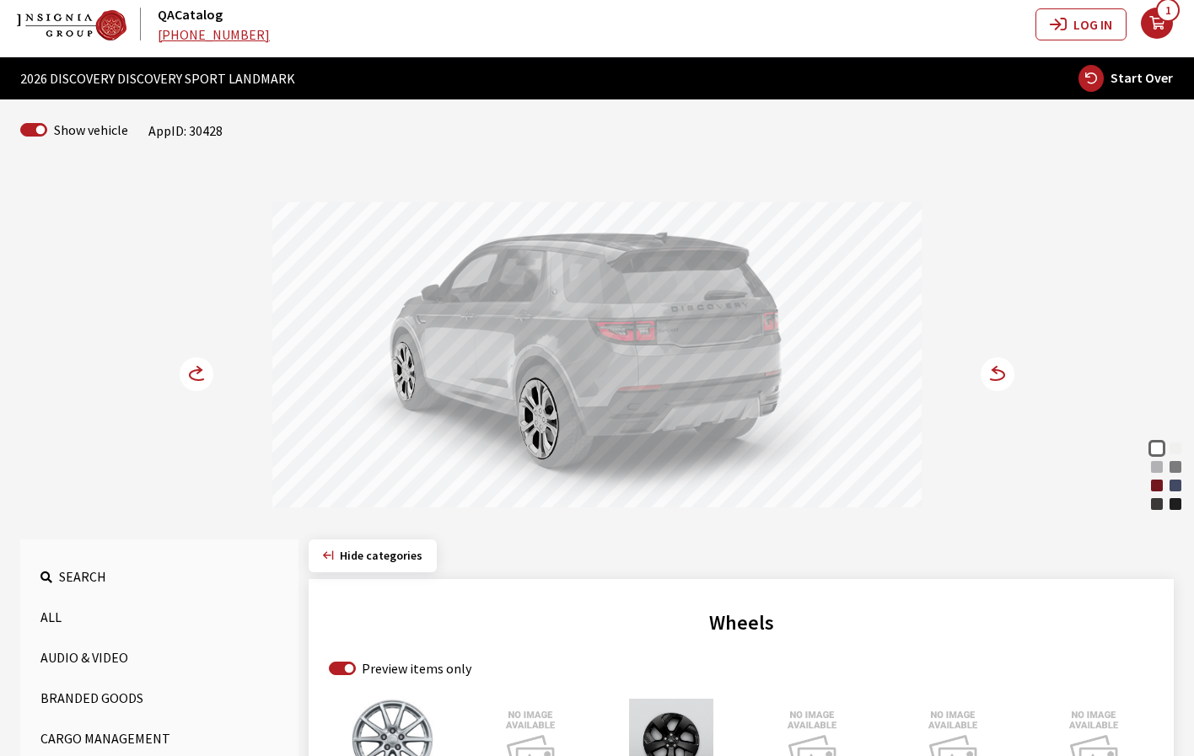
scroll to position [0, 0]
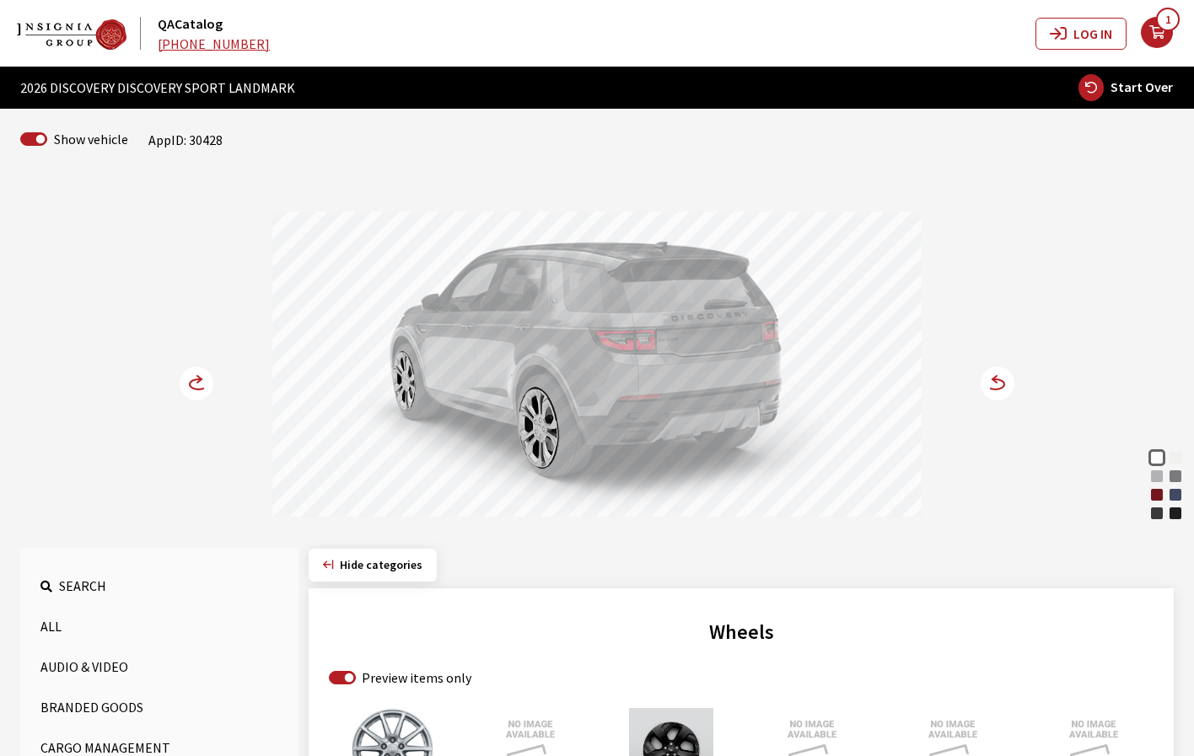
click at [1157, 39] on icon "your cart" at bounding box center [1157, 32] width 32 height 13
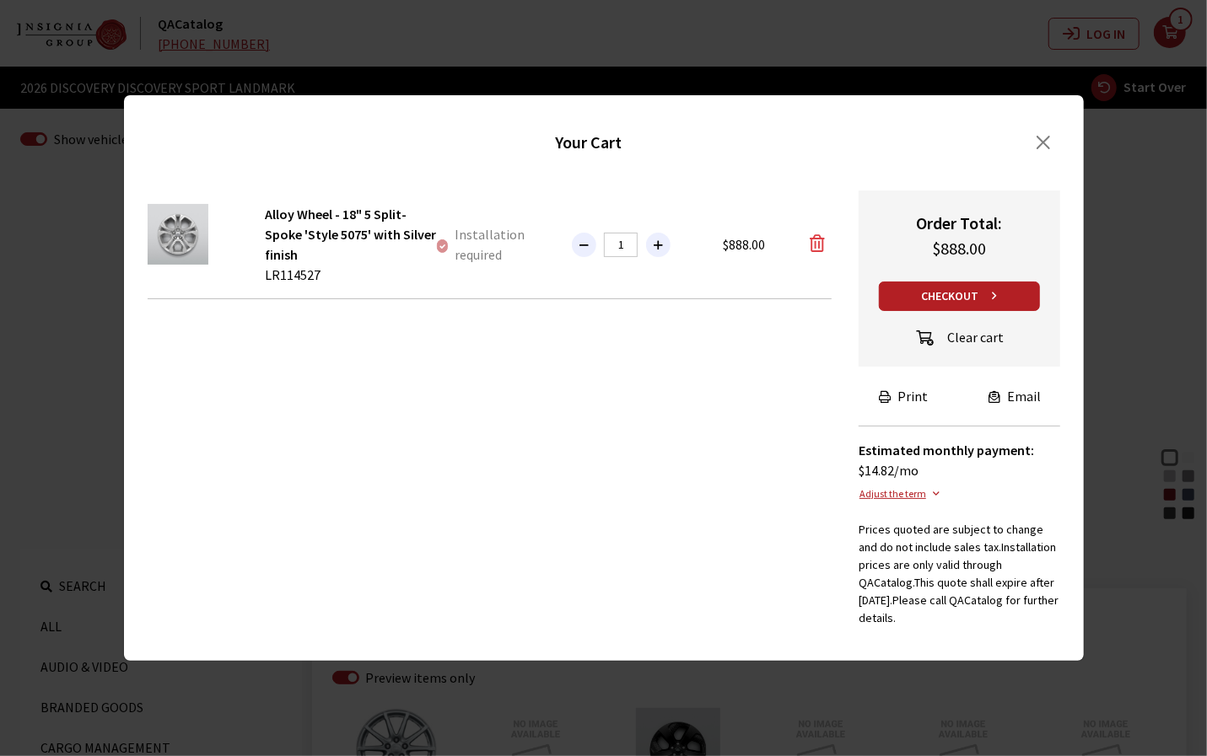
click at [818, 252] on icon "button" at bounding box center [817, 243] width 15 height 17
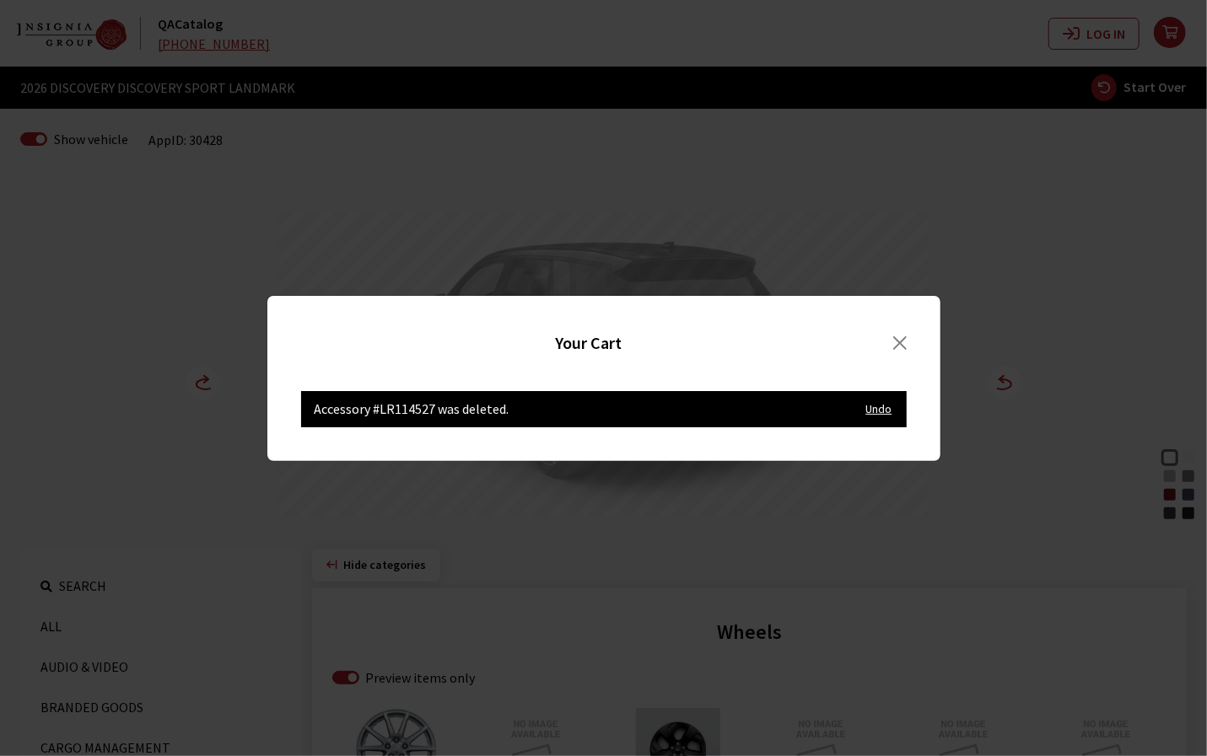
click at [1020, 218] on div "Your Cart Order # 2026 DISCOVERY DISCOVERY SPORT LANDMARK Accessory #LR114527 w…" at bounding box center [603, 378] width 1207 height 756
click at [905, 342] on button "Close" at bounding box center [899, 343] width 46 height 27
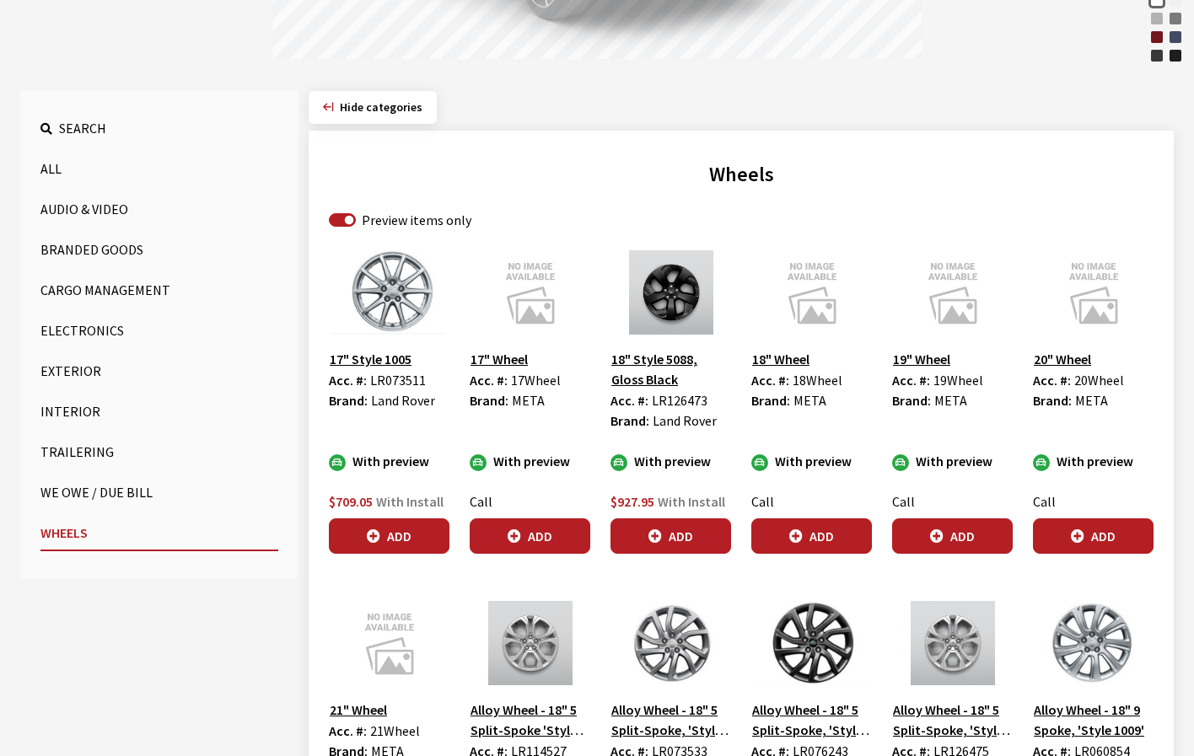
scroll to position [506, 0]
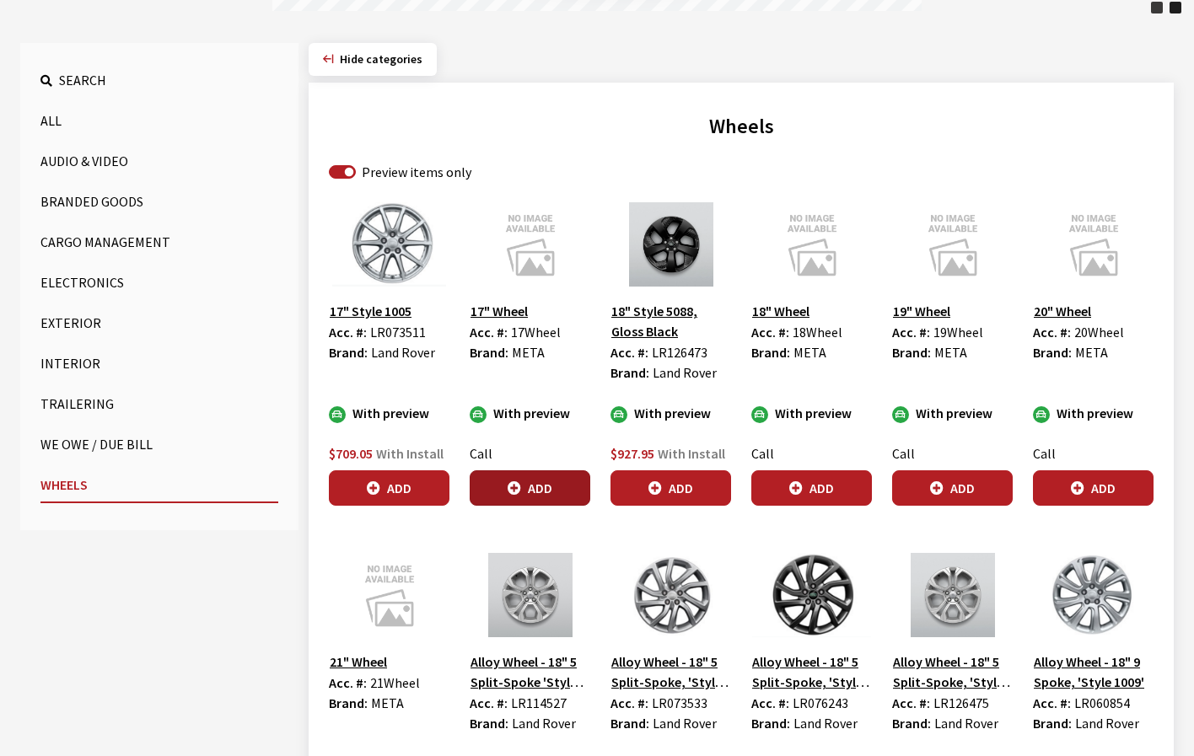
click at [573, 492] on button "Add" at bounding box center [530, 488] width 121 height 35
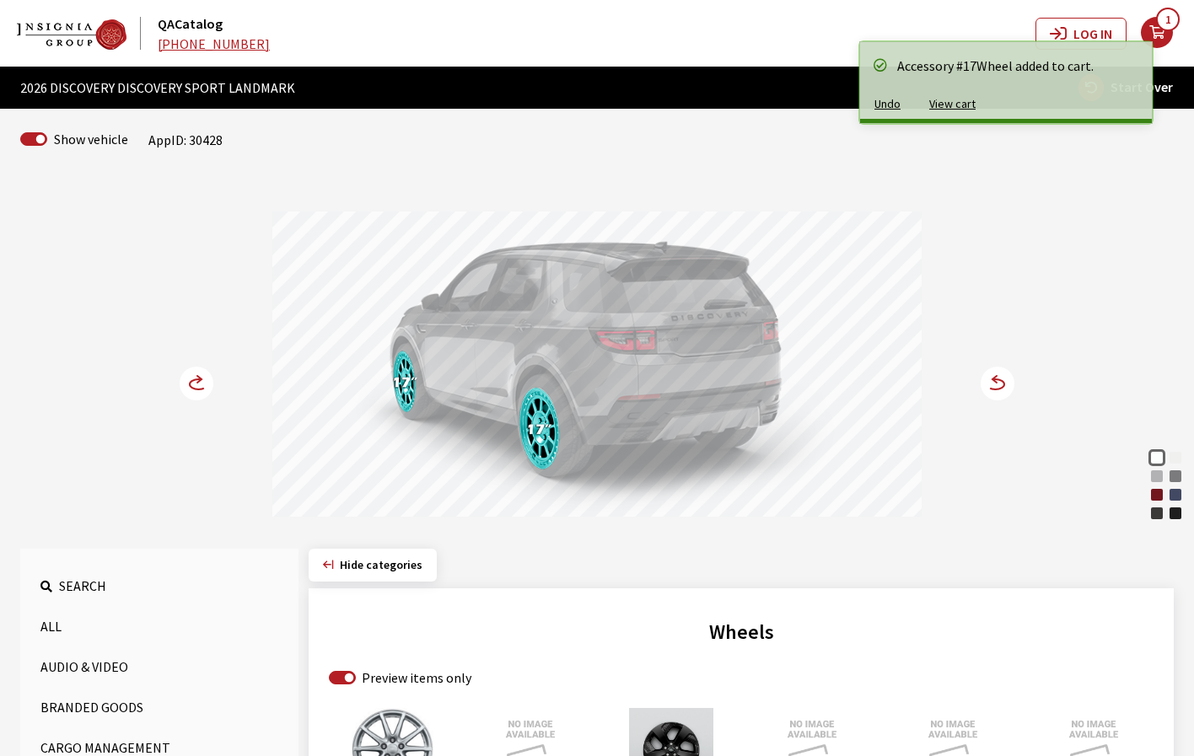
scroll to position [0, 0]
click at [1002, 387] on icon at bounding box center [996, 384] width 18 height 10
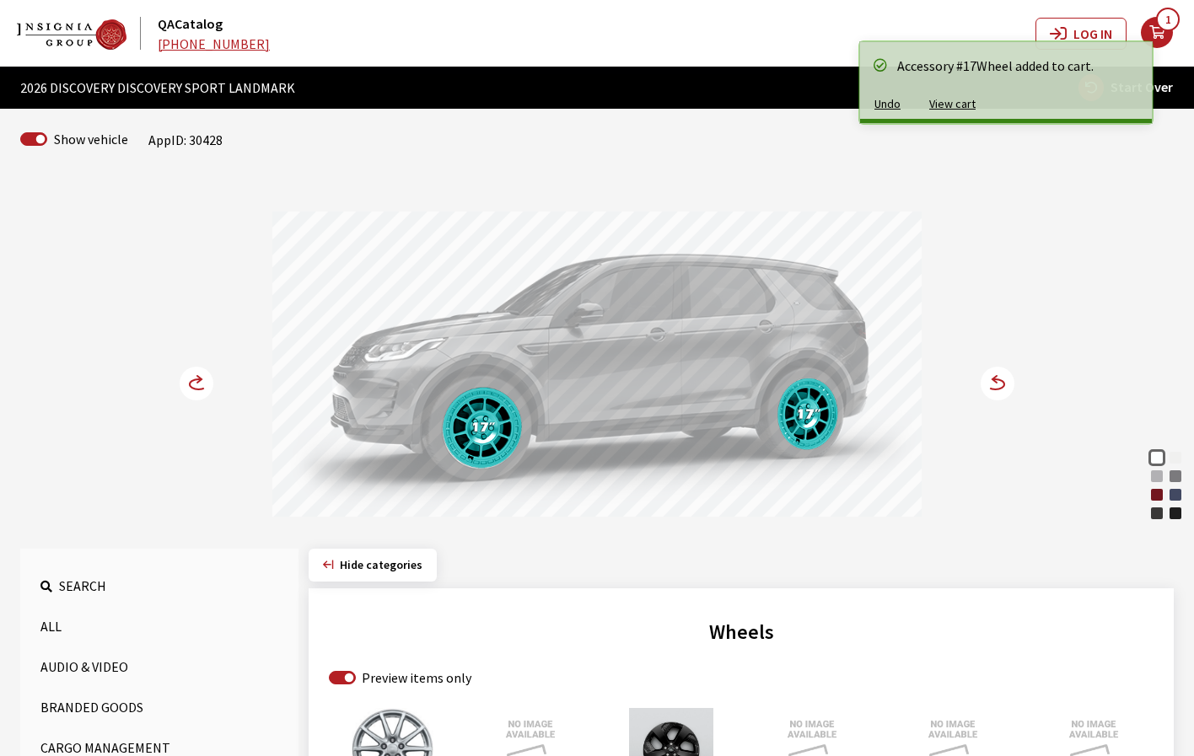
click at [1000, 389] on icon at bounding box center [998, 384] width 34 height 34
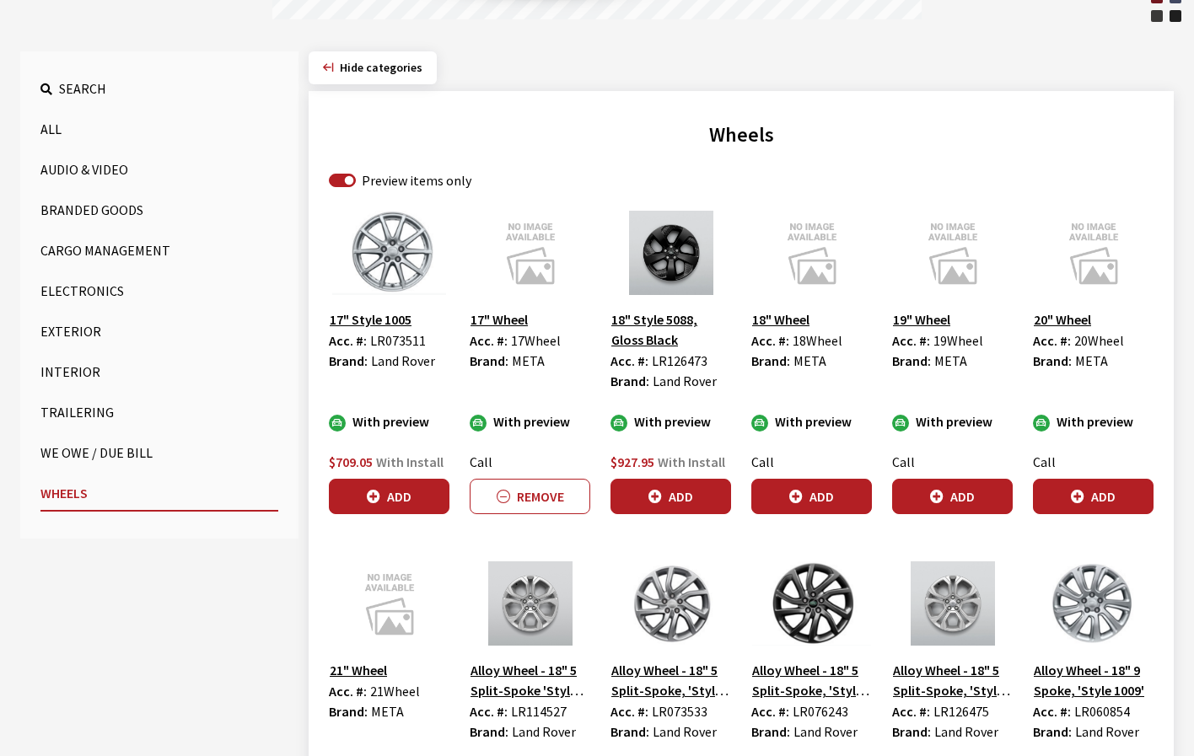
scroll to position [506, 0]
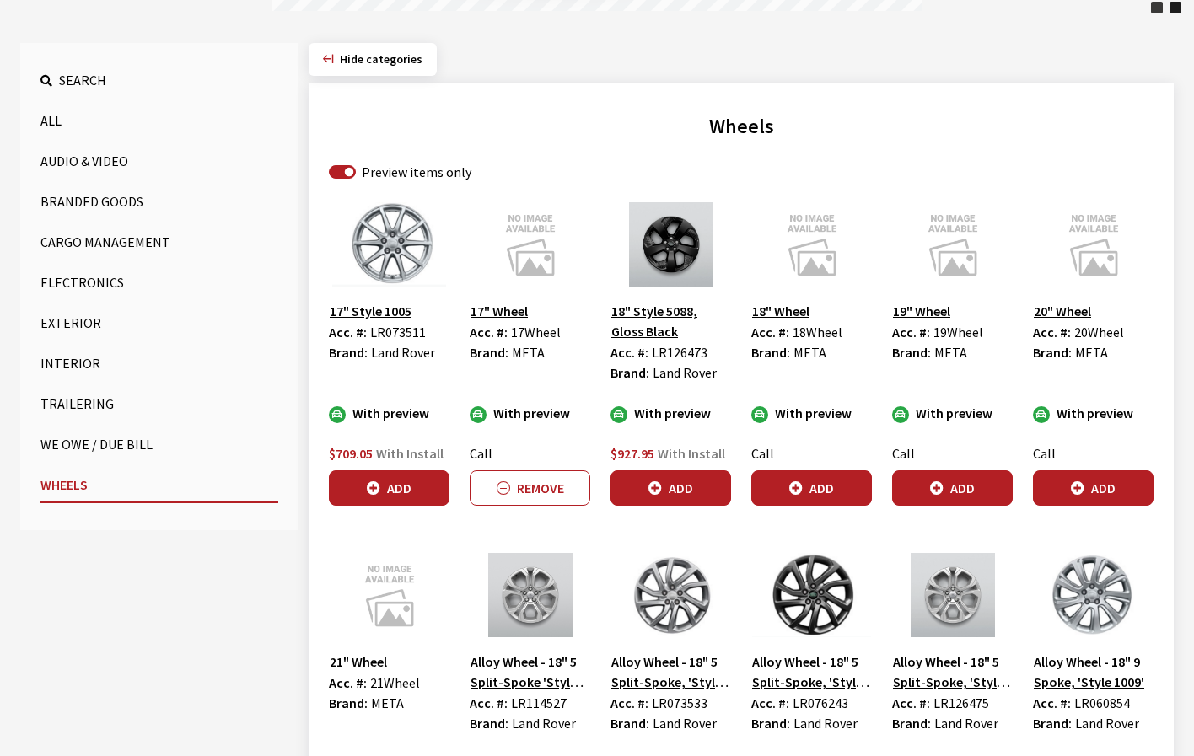
click at [390, 492] on button "Add" at bounding box center [389, 488] width 121 height 35
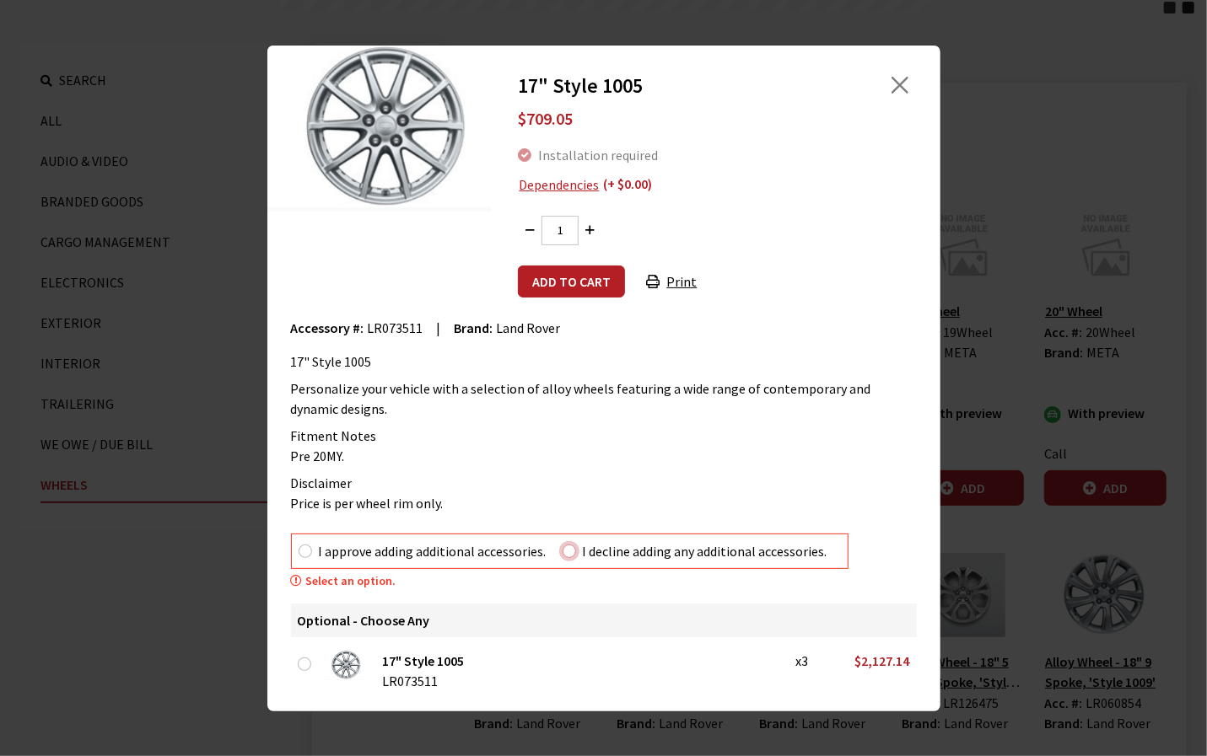
click at [569, 550] on input "I decline adding any additional accessories." at bounding box center [568, 551] width 13 height 13
radio input "true"
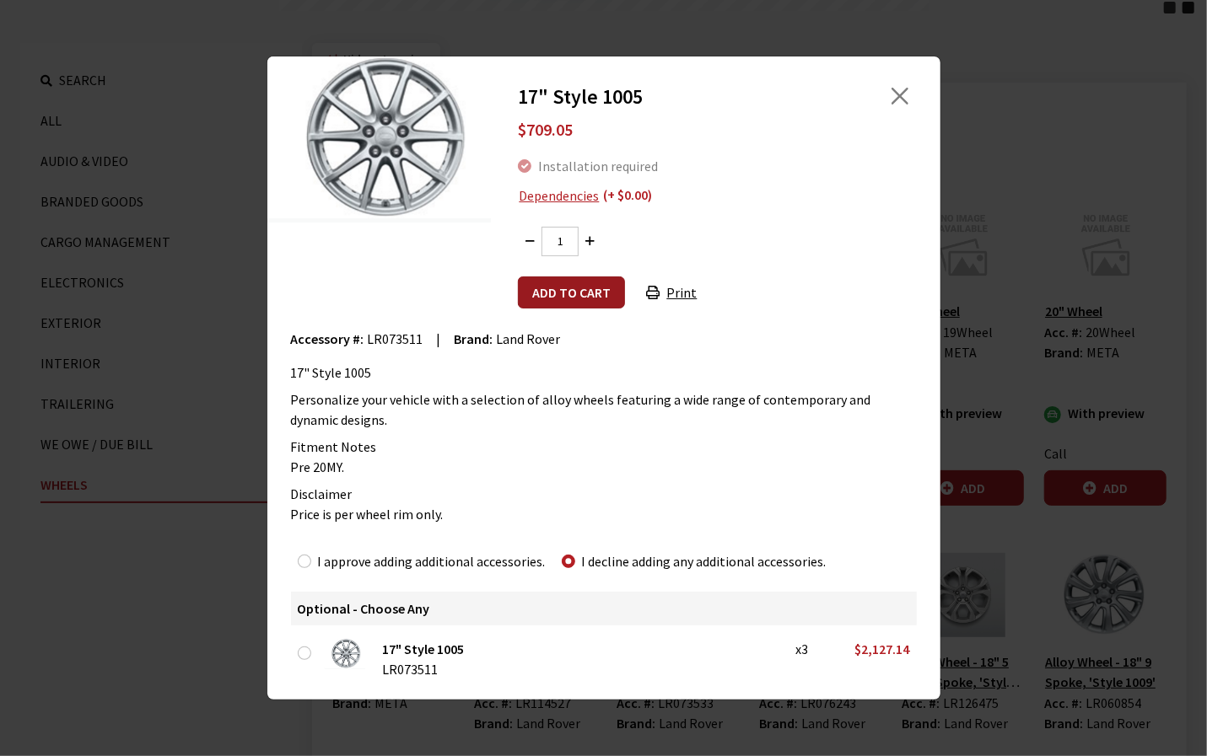
click at [587, 294] on button "Add to cart" at bounding box center [571, 293] width 107 height 32
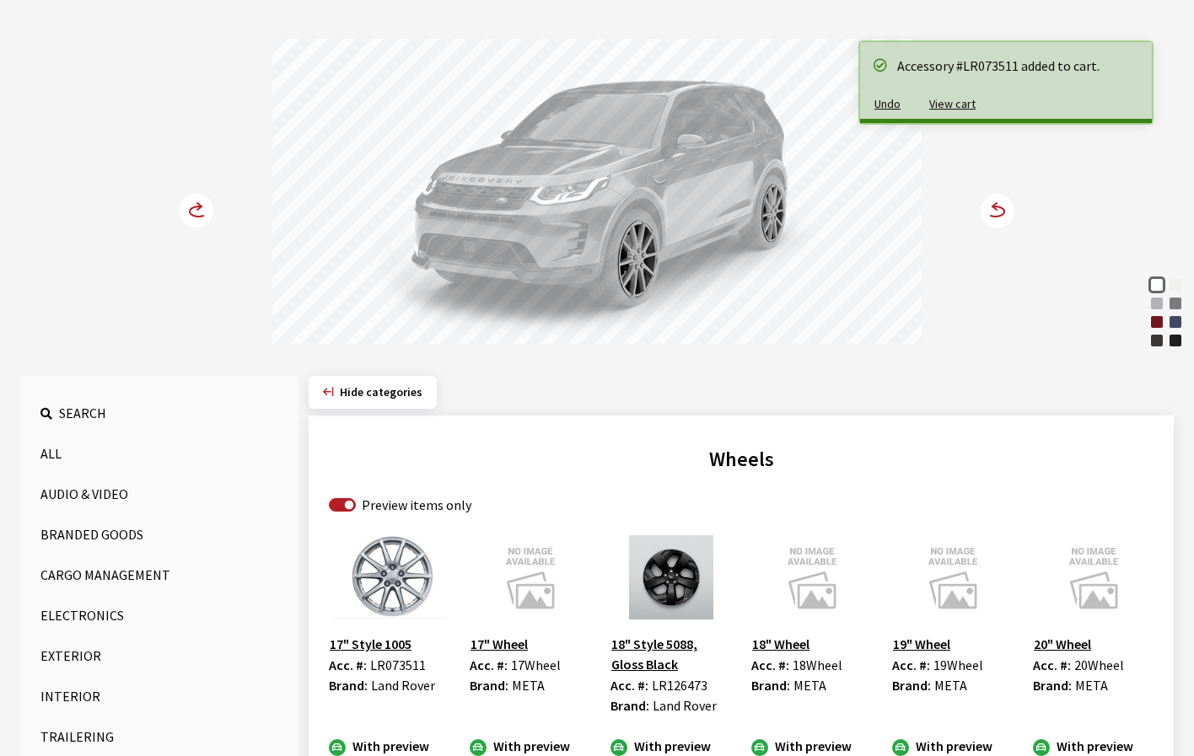
scroll to position [0, 0]
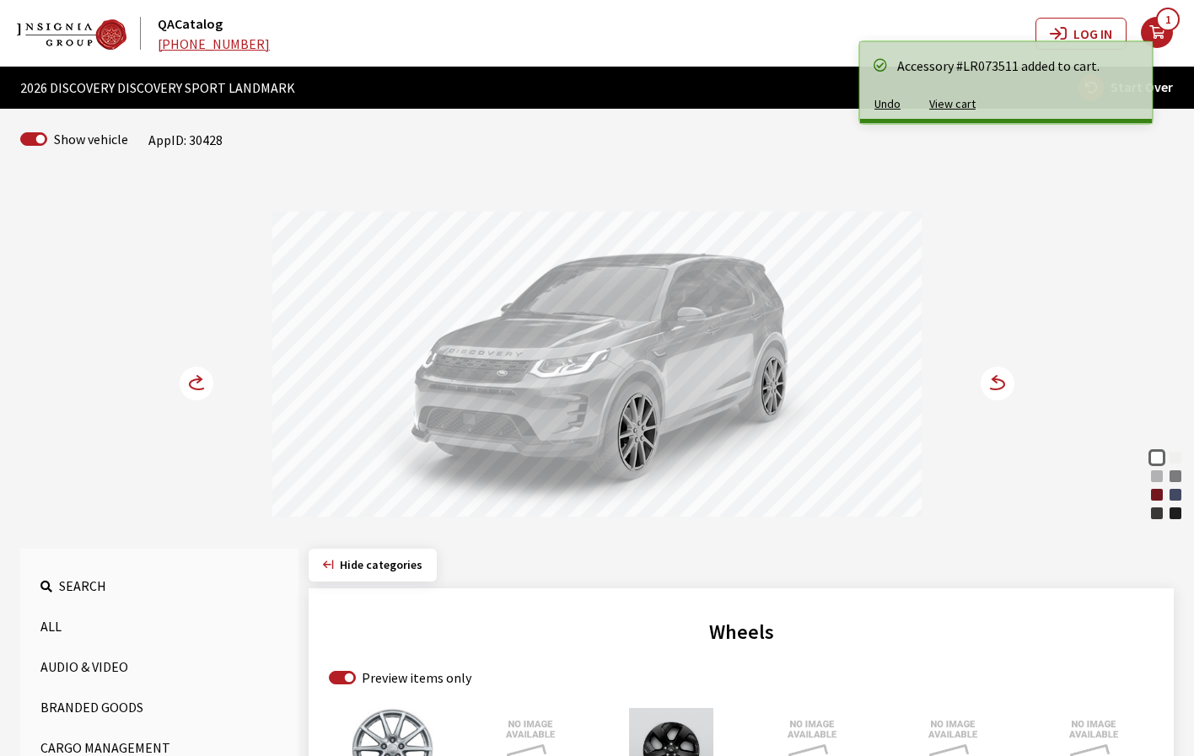
click at [189, 390] on circle at bounding box center [197, 384] width 34 height 34
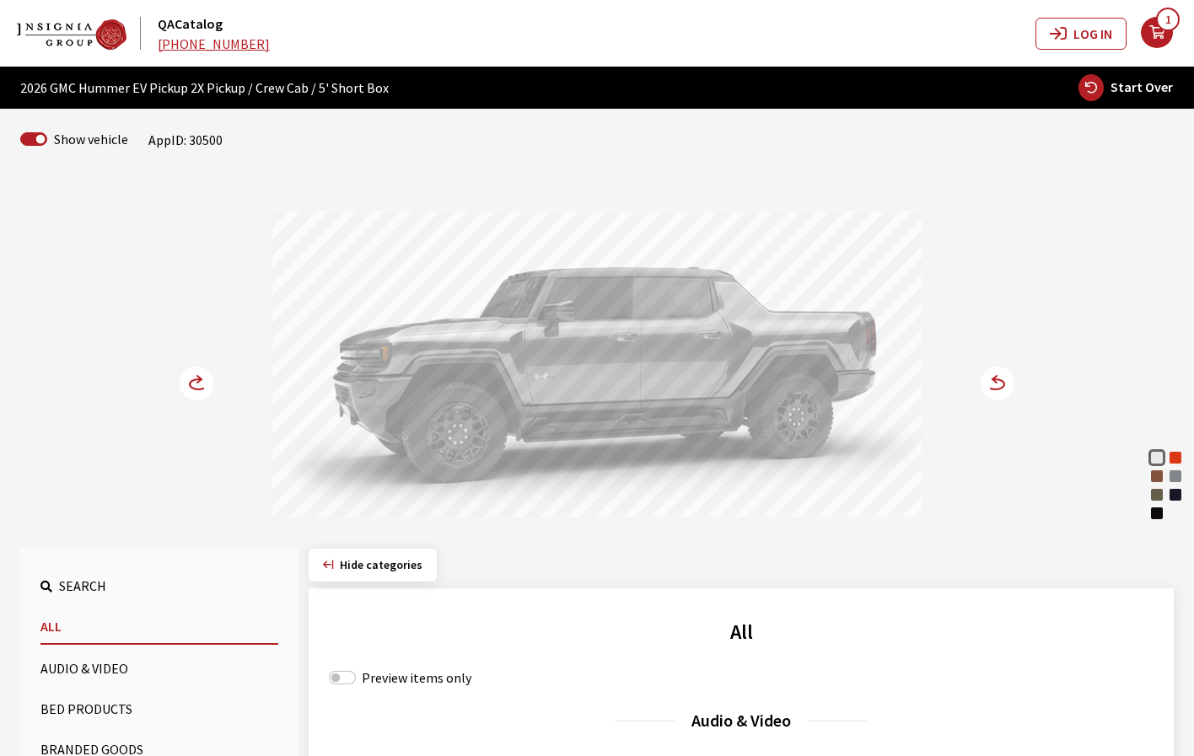
click at [998, 387] on circle at bounding box center [998, 384] width 34 height 34
